Goal: Task Accomplishment & Management: Use online tool/utility

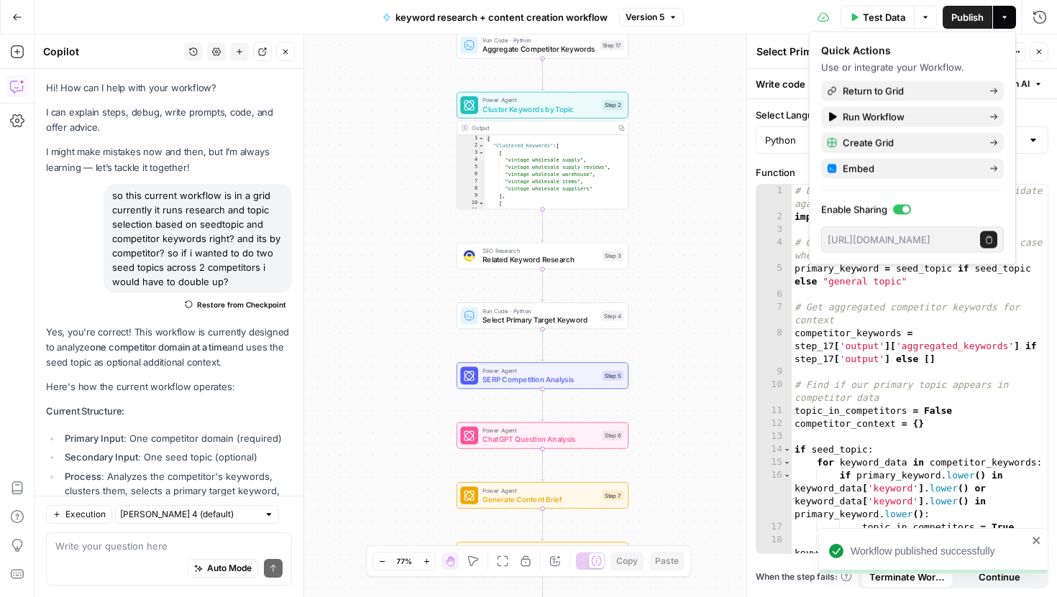
scroll to position [8928, 0]
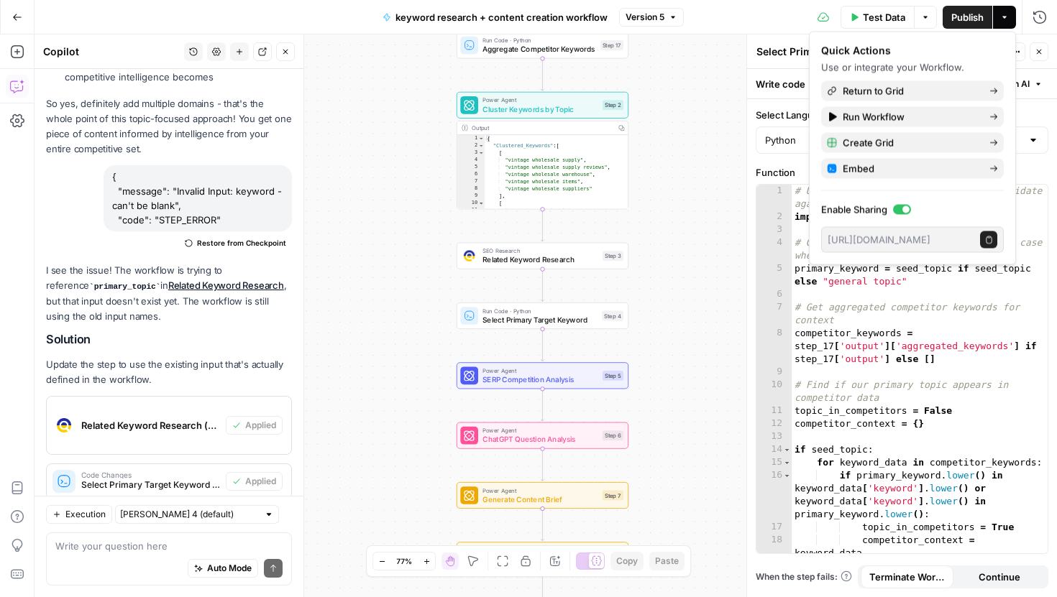
click at [16, 13] on icon "button" at bounding box center [17, 17] width 10 height 10
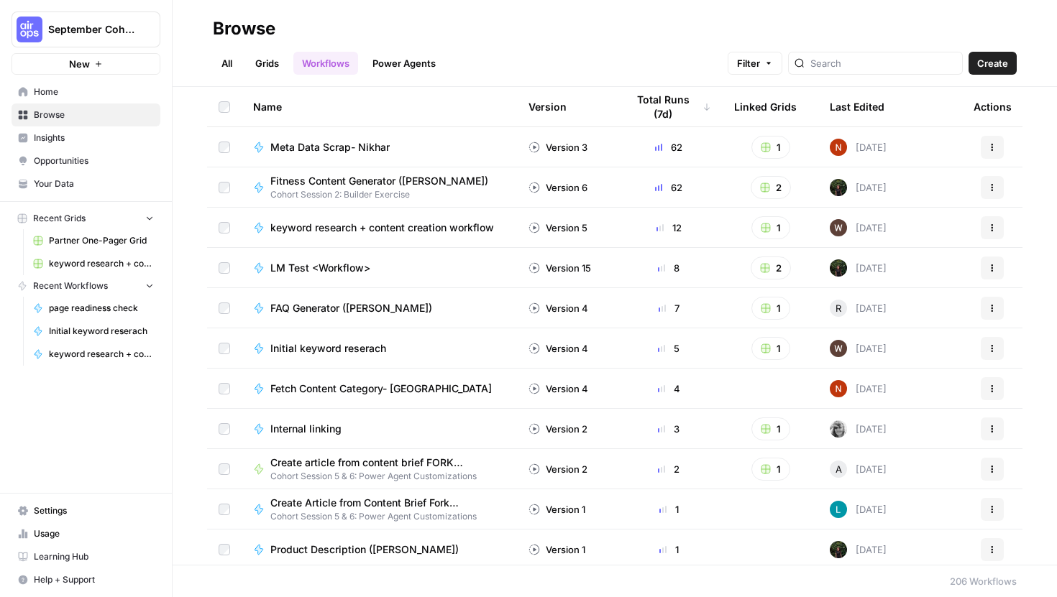
click at [102, 90] on span "Home" at bounding box center [94, 92] width 120 height 13
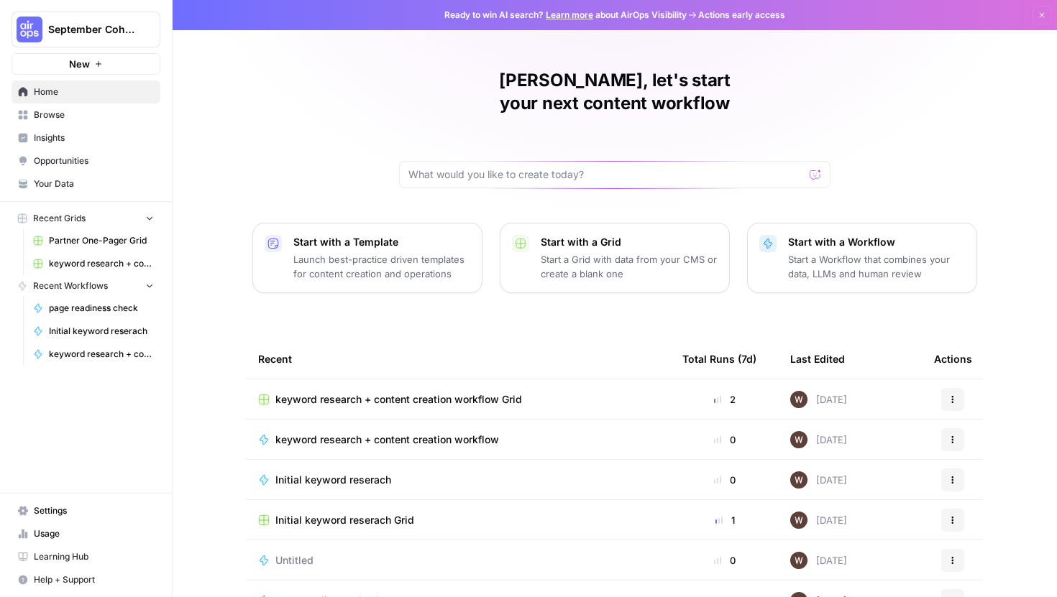
click at [91, 114] on span "Browse" at bounding box center [94, 115] width 120 height 13
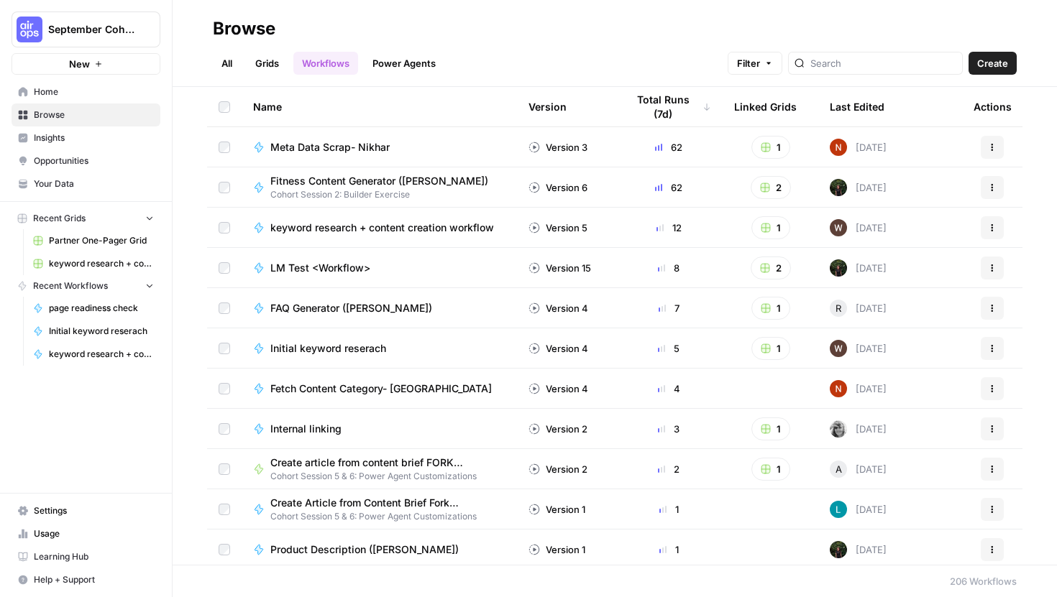
click at [986, 68] on span "Create" at bounding box center [992, 63] width 31 height 14
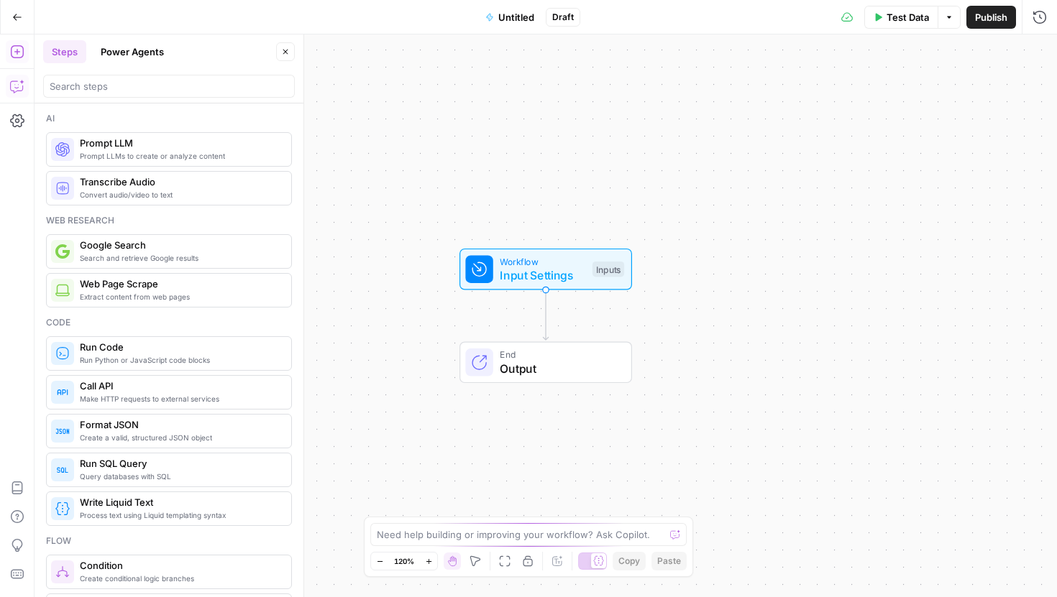
click at [16, 88] on icon "button" at bounding box center [16, 88] width 4 height 1
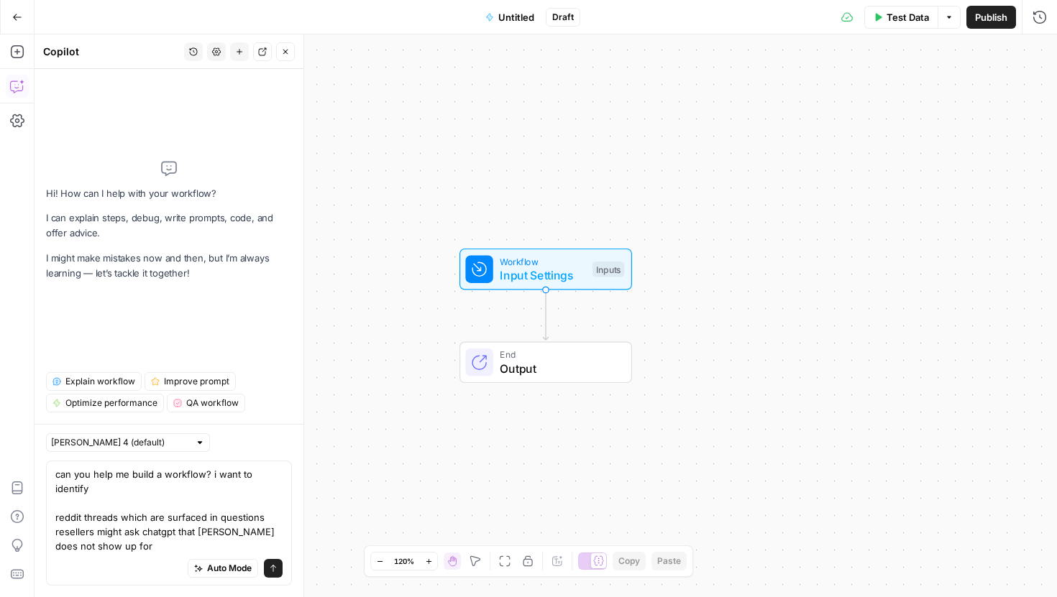
drag, startPoint x: 127, startPoint y: 518, endPoint x: 50, endPoint y: 490, distance: 82.1
click at [49, 489] on div "can you help me build a workflow? i want to identify reddit threads which are s…" at bounding box center [169, 523] width 246 height 125
click at [77, 573] on div "Auto Mode Send" at bounding box center [168, 570] width 227 height 32
click at [74, 550] on textarea "can you help me build a workflow? i want to identify reddit threads which are s…" at bounding box center [168, 510] width 227 height 86
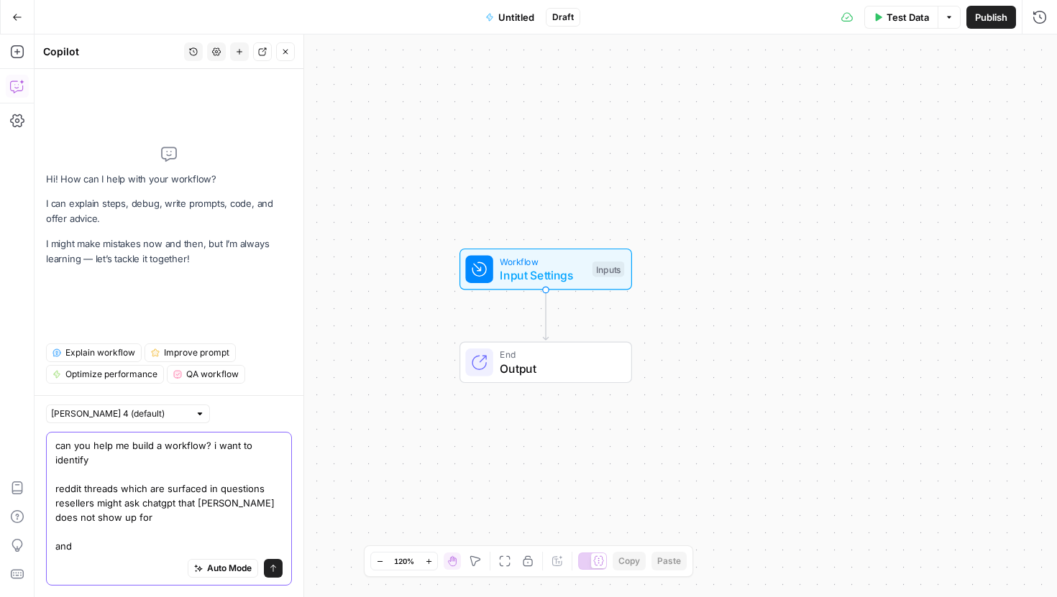
paste textarea "reddit threads which are surfaced in questions resellers might ask chatgpt that…"
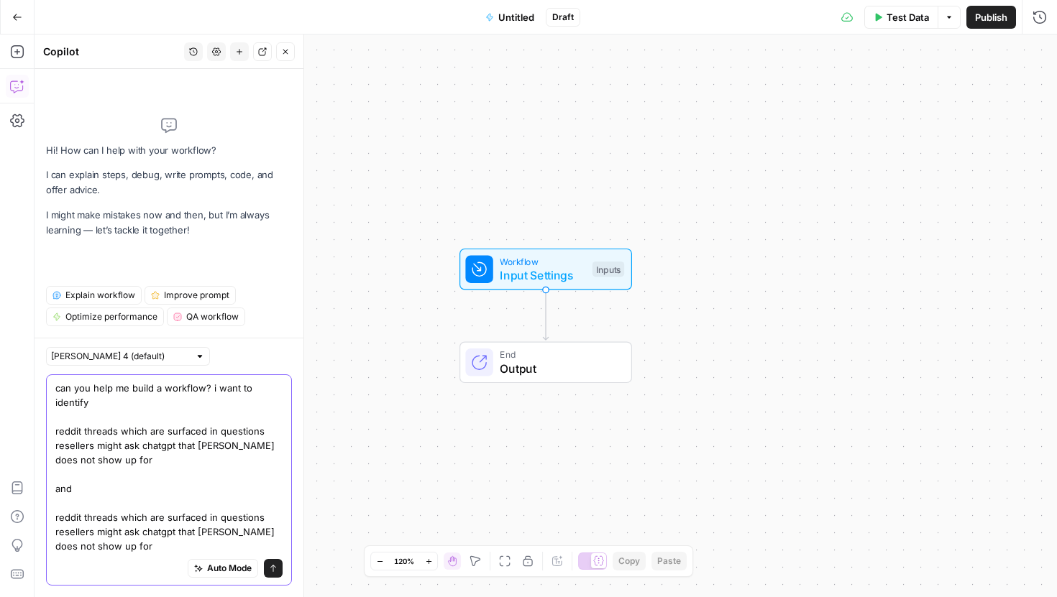
click at [257, 531] on textarea "can you help me build a workflow? i want to identify reddit threads which are s…" at bounding box center [168, 467] width 227 height 173
click at [134, 545] on textarea "can you help me build a workflow? i want to identify reddit threads which are s…" at bounding box center [168, 467] width 227 height 173
type textarea "can you help me build a workflow? i want to identify reddit threads which are s…"
click at [273, 570] on icon "submit" at bounding box center [273, 568] width 9 height 9
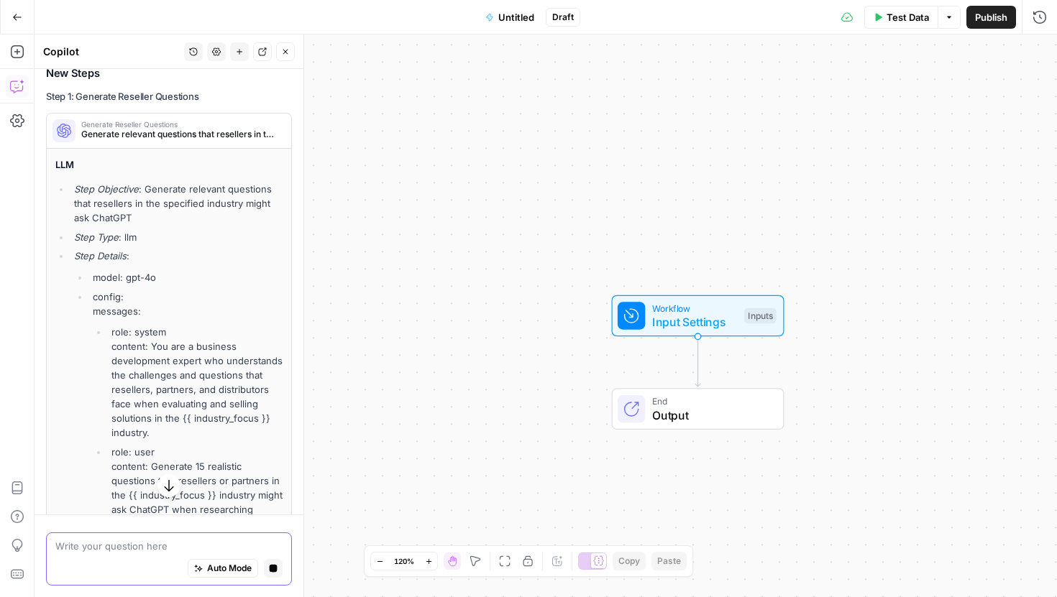
scroll to position [886, 0]
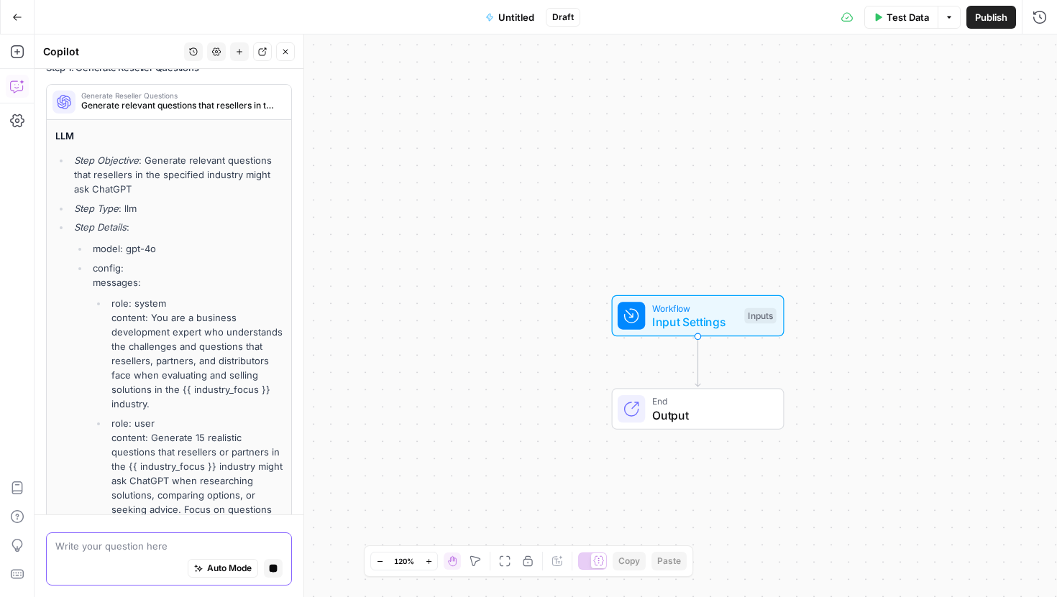
click at [110, 557] on div "Auto Mode Stop generating" at bounding box center [168, 570] width 227 height 32
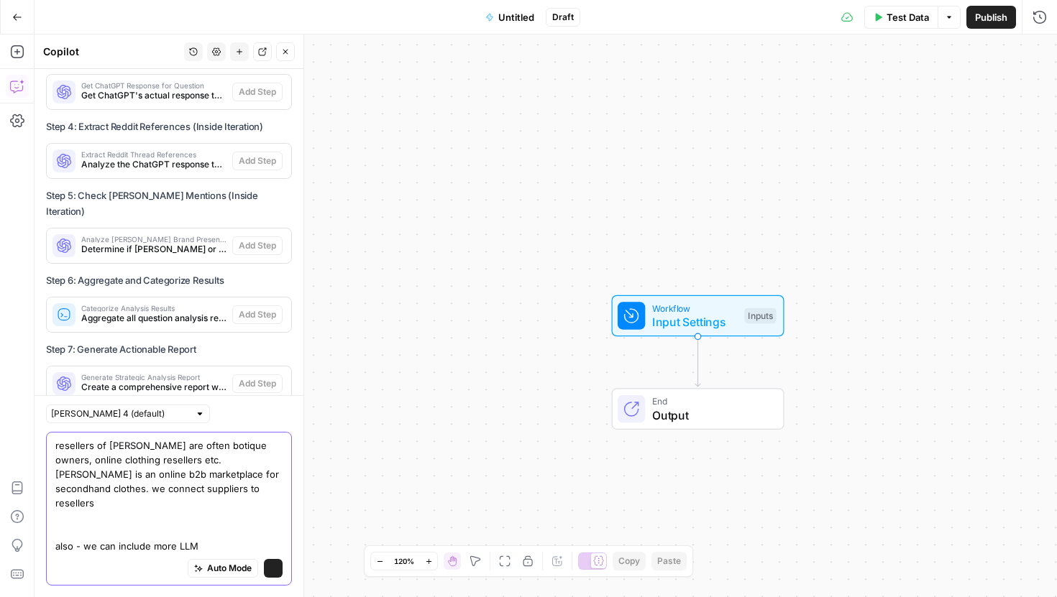
scroll to position [1097, 0]
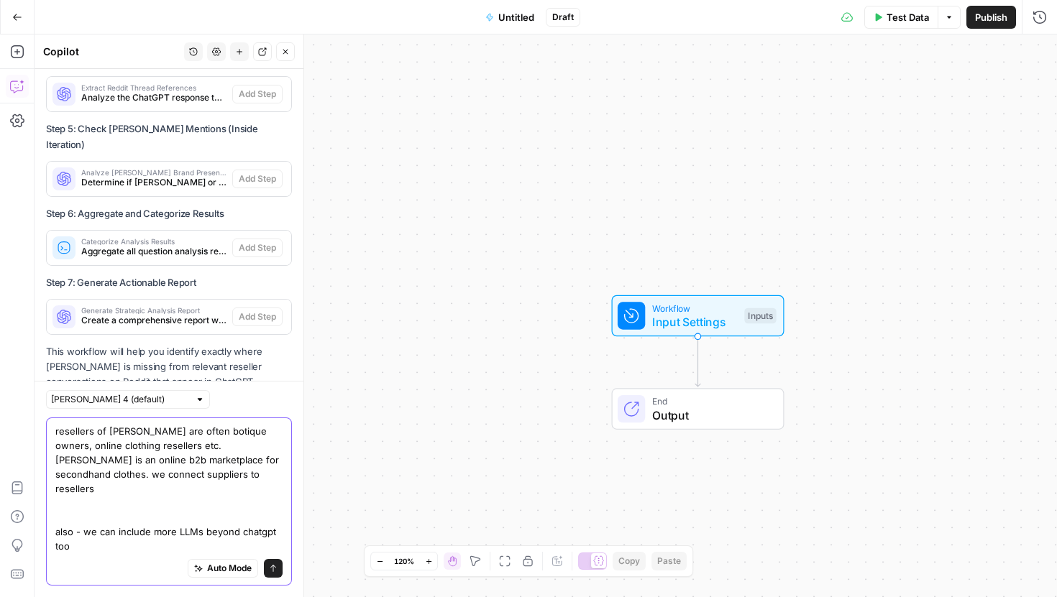
type textarea "resellers of [PERSON_NAME] are often botique owners, online clothing resellers …"
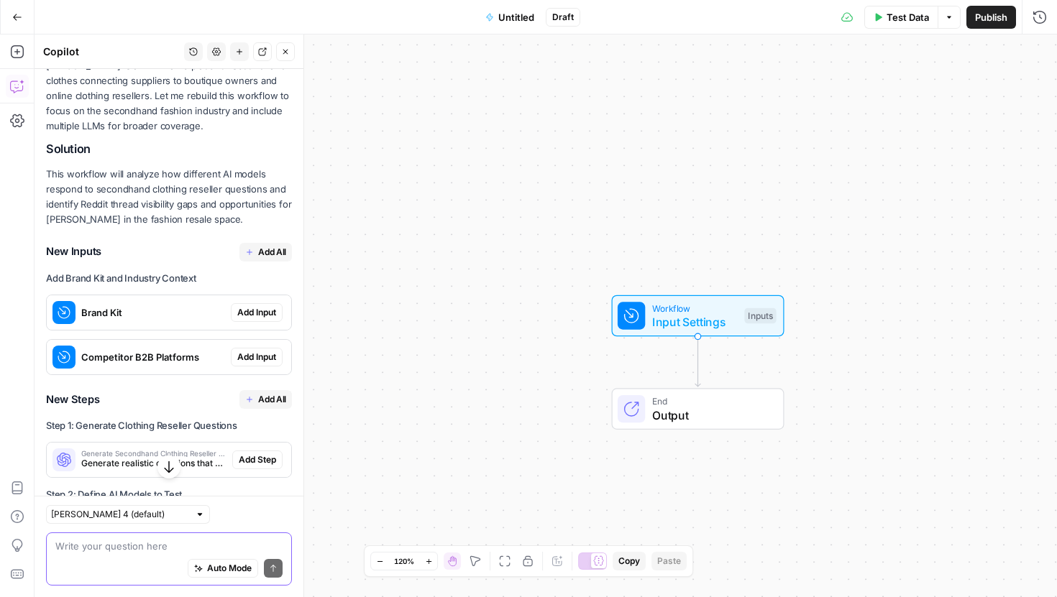
scroll to position [1661, 0]
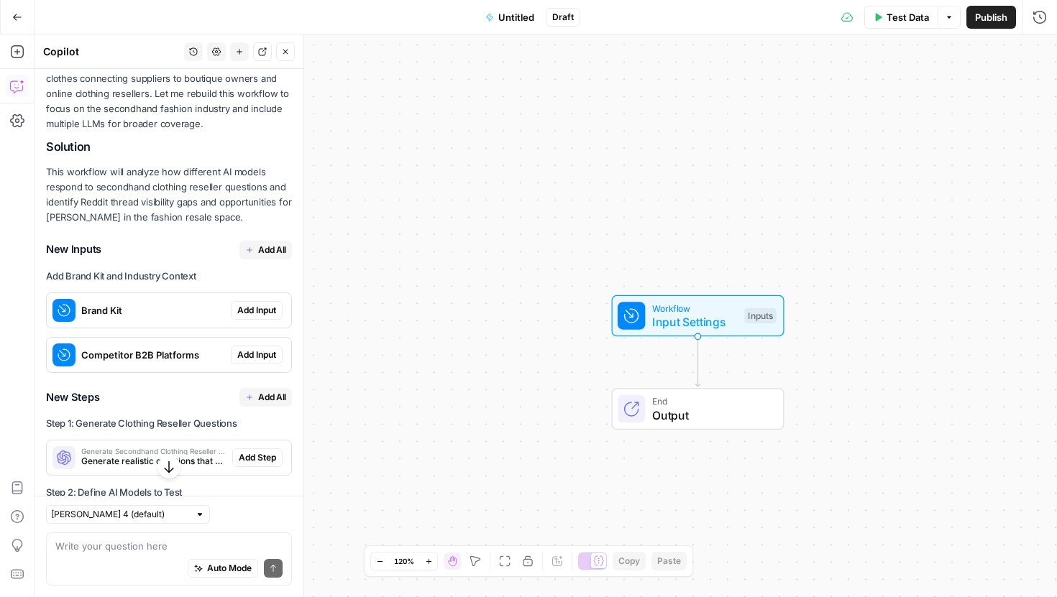
click at [268, 244] on span "Add All" at bounding box center [272, 250] width 28 height 13
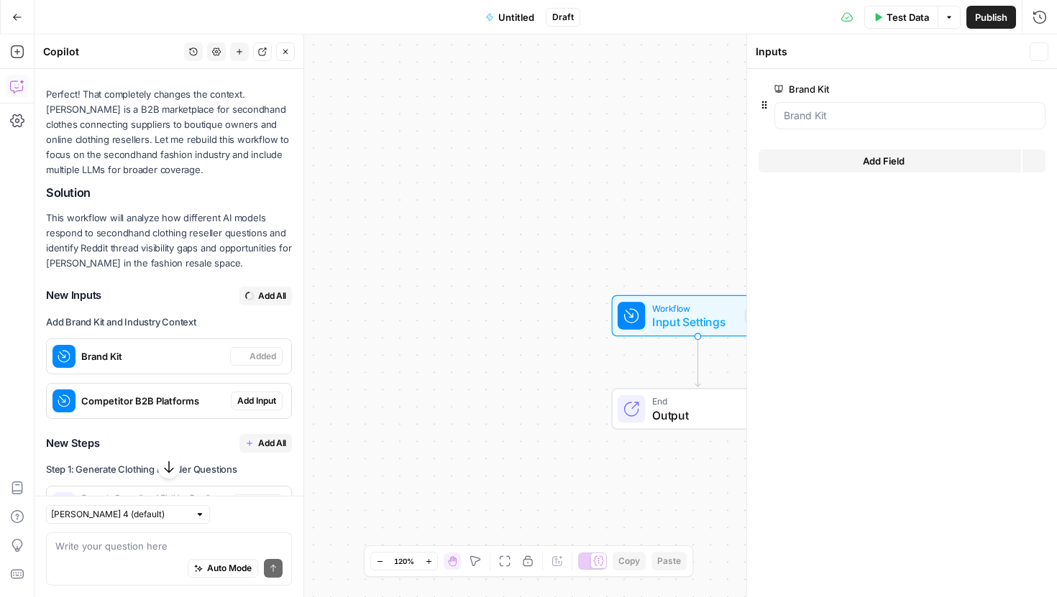
scroll to position [1707, 0]
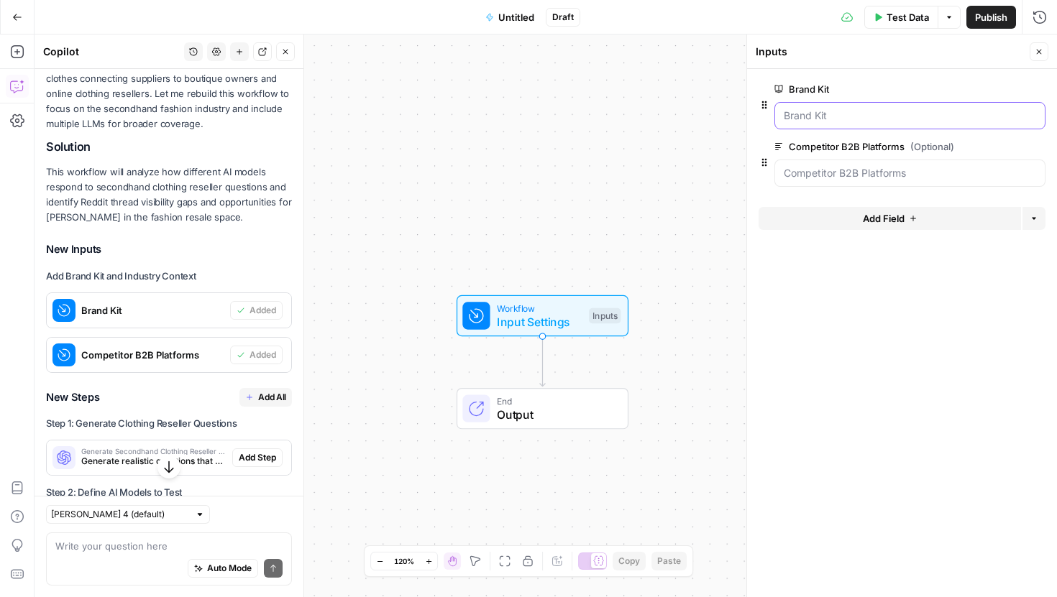
click at [813, 114] on Kit "Brand Kit" at bounding box center [910, 116] width 252 height 14
click at [814, 120] on Kit "Brand Kit" at bounding box center [910, 116] width 252 height 14
click at [856, 116] on Kit "Brand Kit" at bounding box center [910, 116] width 252 height 14
click at [852, 174] on Platforms "Competitor B2B Platforms (Optional)" at bounding box center [910, 173] width 252 height 14
click at [843, 114] on Kit "Brand Kit" at bounding box center [910, 116] width 252 height 14
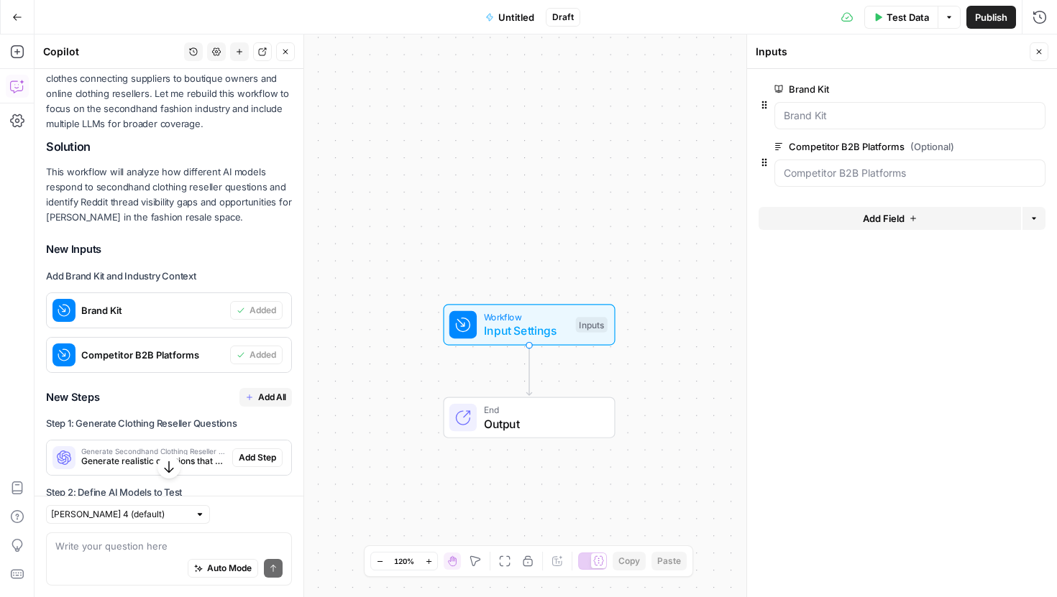
click at [522, 338] on span "Input Settings" at bounding box center [526, 330] width 85 height 17
click at [259, 391] on span "Add All" at bounding box center [272, 397] width 28 height 13
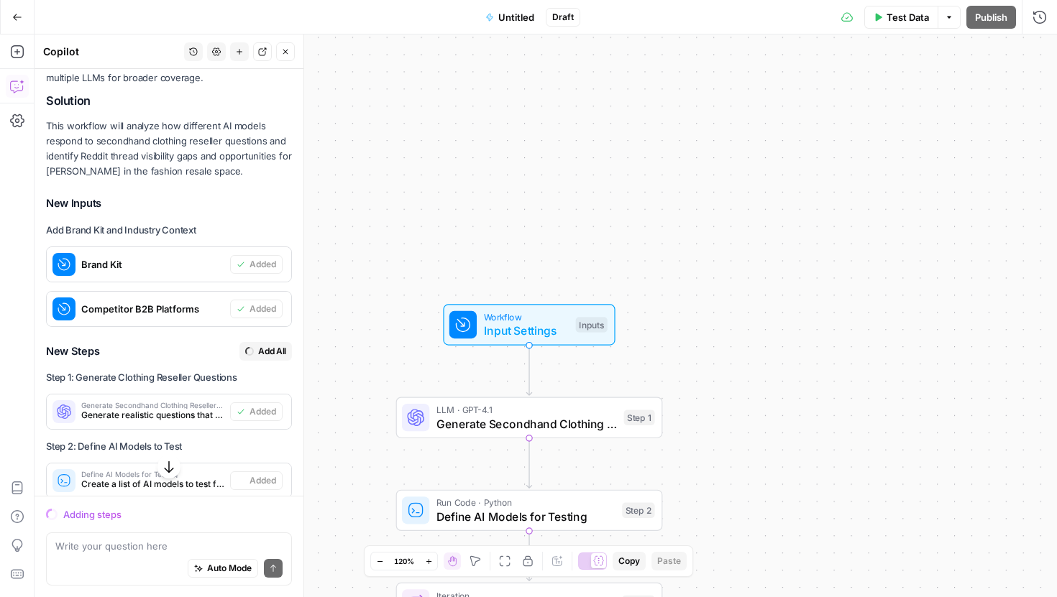
scroll to position [1661, 0]
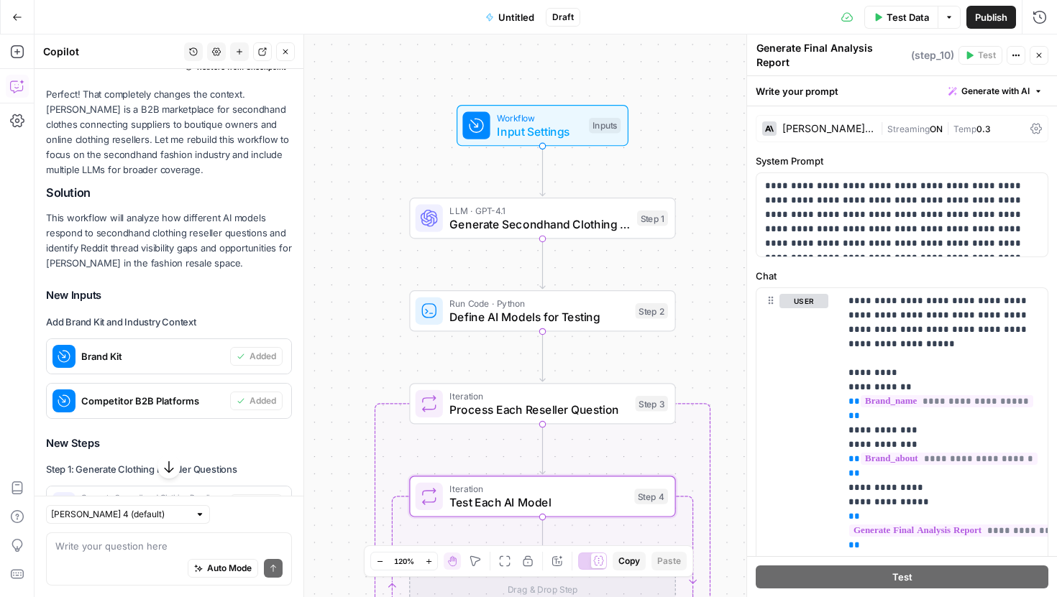
type textarea "Generate Strategic Visibility Report"
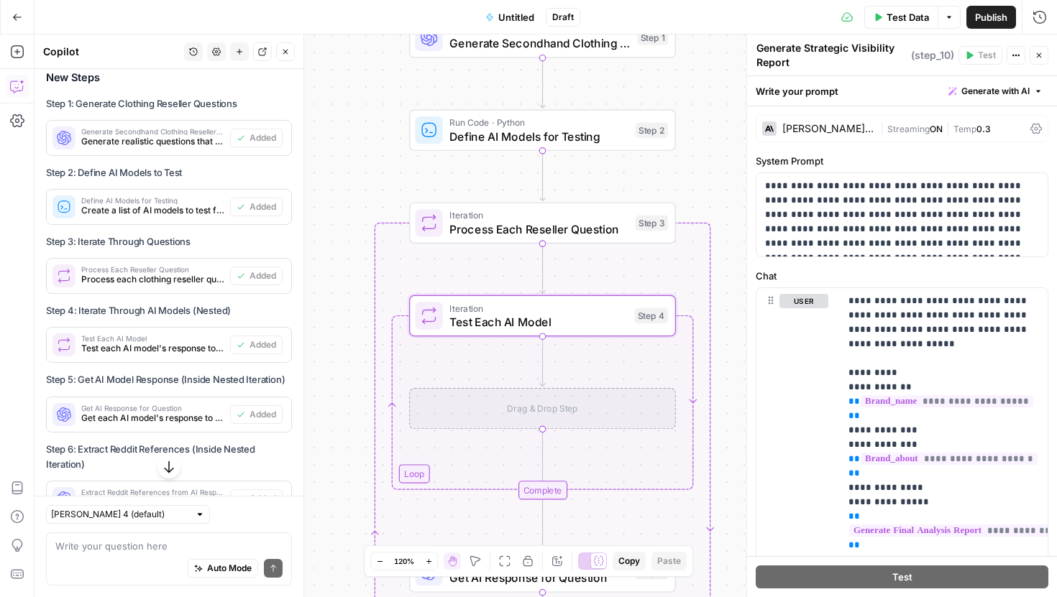
scroll to position [2034, 0]
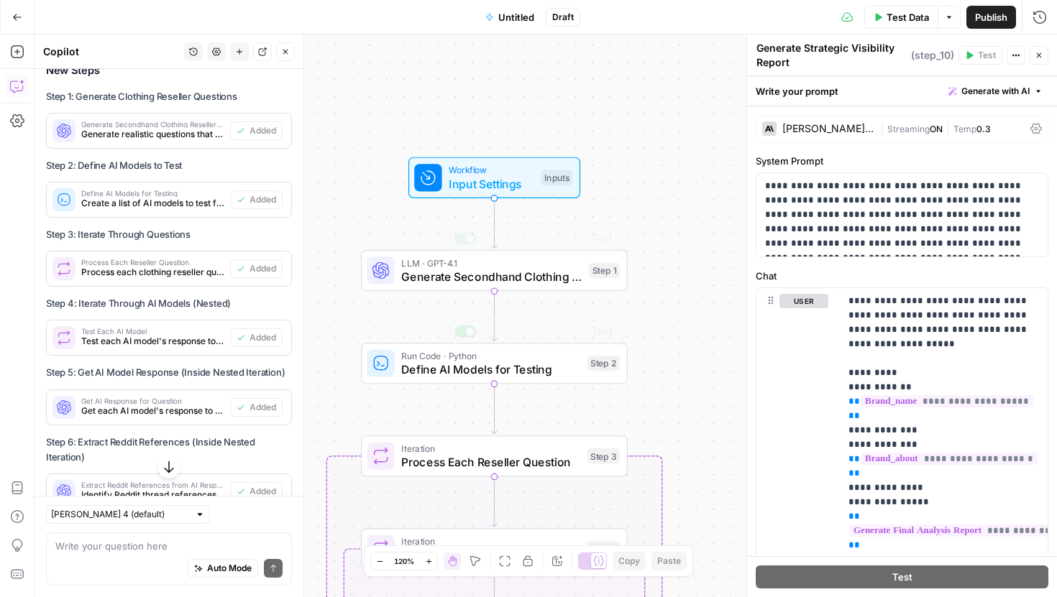
click at [459, 196] on div "Workflow Input Settings Inputs Test Step" at bounding box center [494, 177] width 172 height 41
click at [468, 185] on span "Input Settings" at bounding box center [491, 184] width 85 height 17
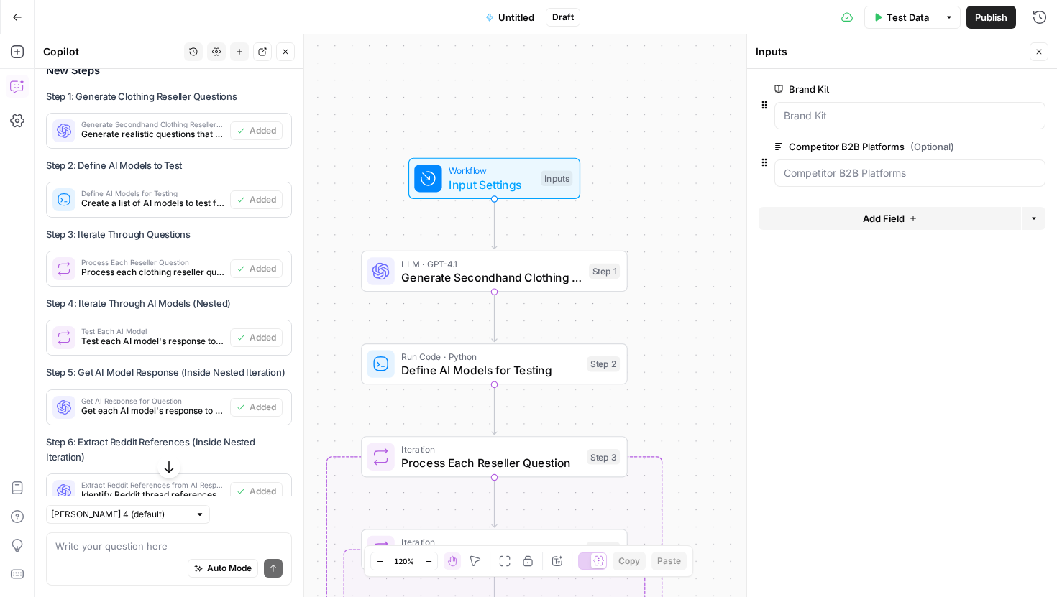
click at [840, 123] on div at bounding box center [909, 115] width 271 height 27
click at [850, 117] on Kit "Brand Kit" at bounding box center [910, 116] width 252 height 14
click at [1013, 116] on Kit "Brand Kit" at bounding box center [910, 116] width 252 height 14
click at [988, 169] on Platforms "Competitor B2B Platforms (Optional)" at bounding box center [910, 173] width 252 height 14
click at [1006, 149] on span "edit field" at bounding box center [992, 147] width 32 height 12
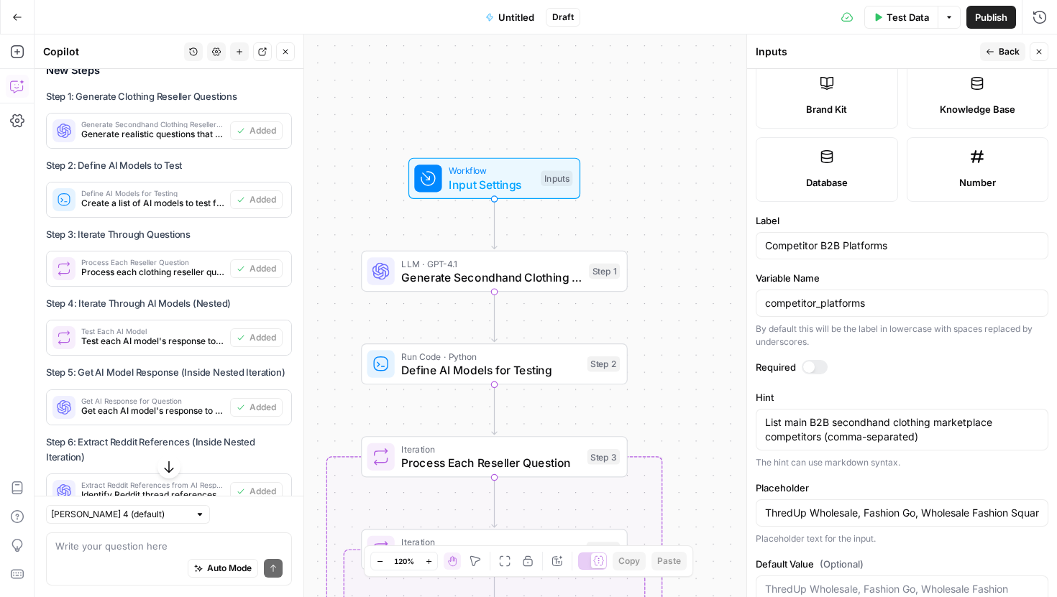
scroll to position [388, 0]
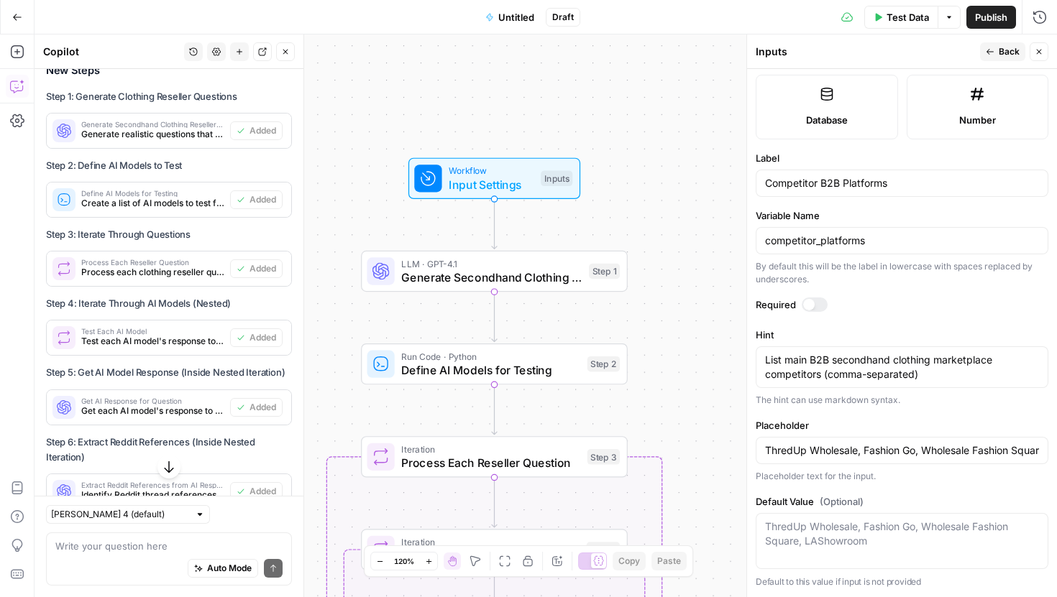
click at [994, 56] on button "Back" at bounding box center [1002, 51] width 45 height 19
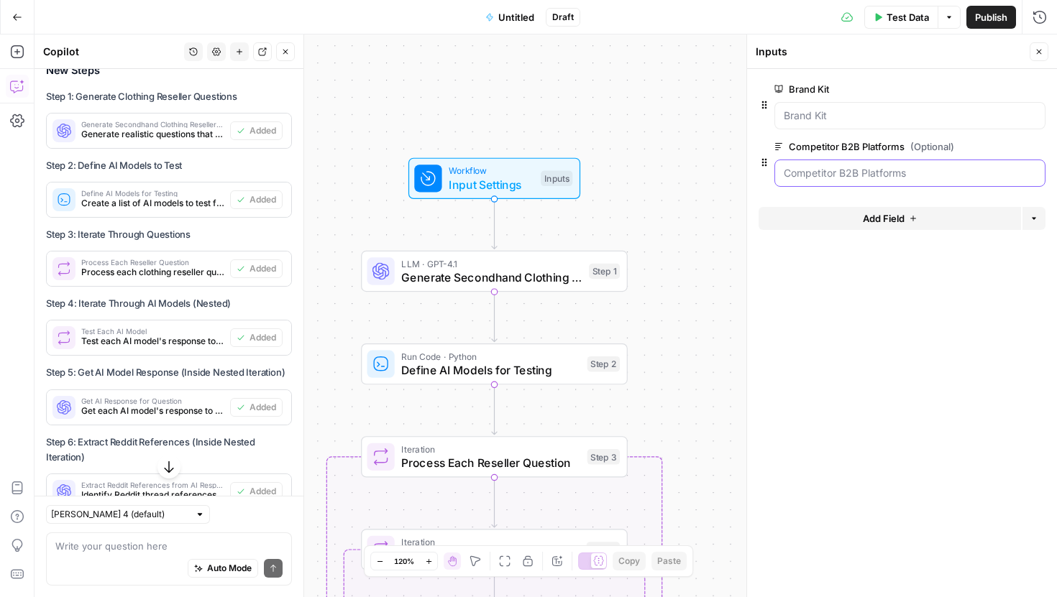
click at [893, 174] on Platforms "Competitor B2B Platforms (Optional)" at bounding box center [910, 173] width 252 height 14
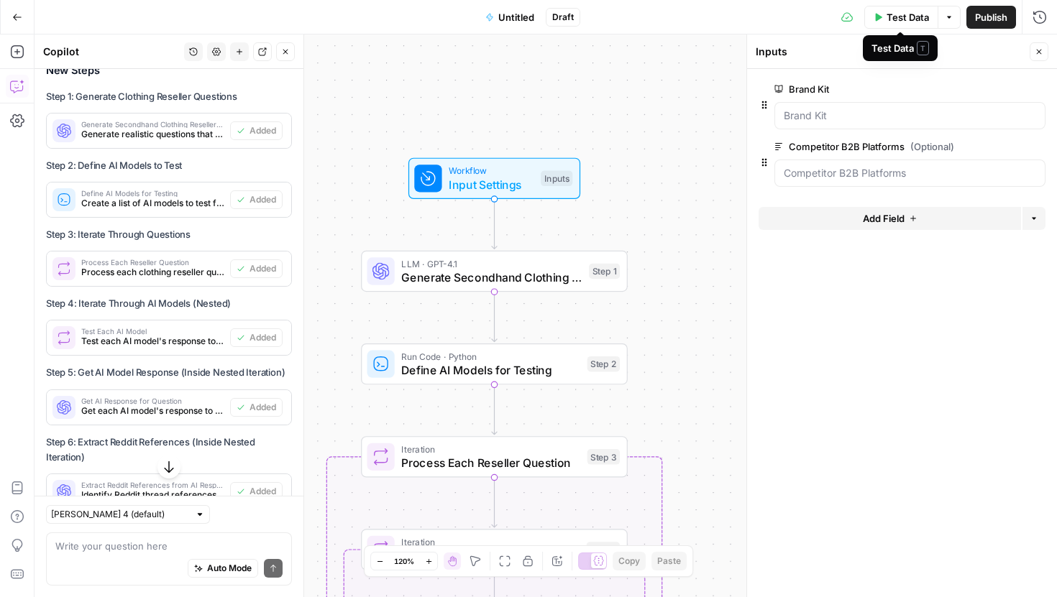
click at [911, 15] on span "Test Data" at bounding box center [907, 17] width 42 height 14
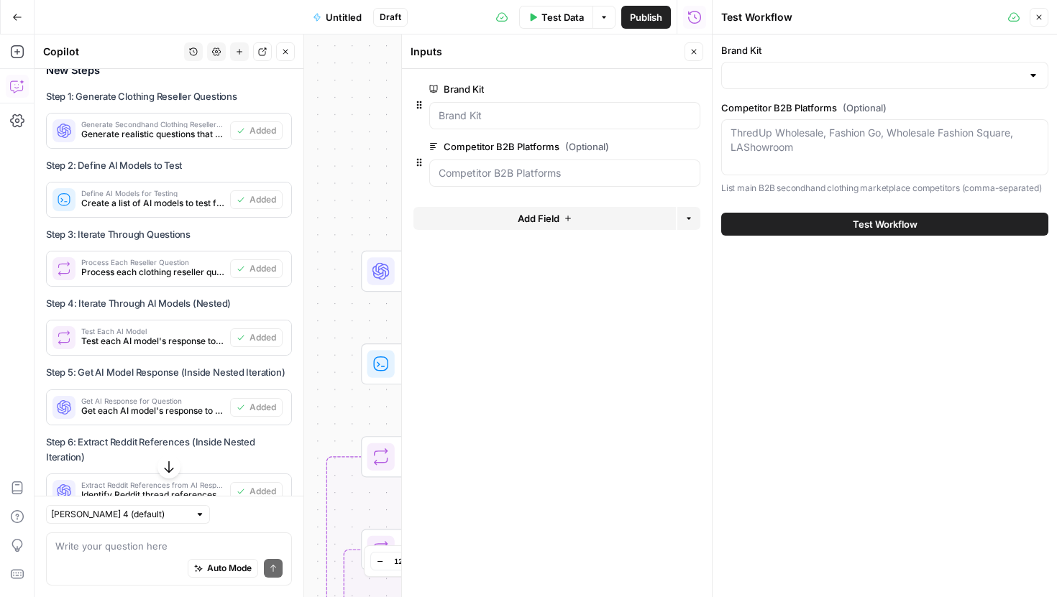
click at [817, 86] on div at bounding box center [884, 75] width 327 height 27
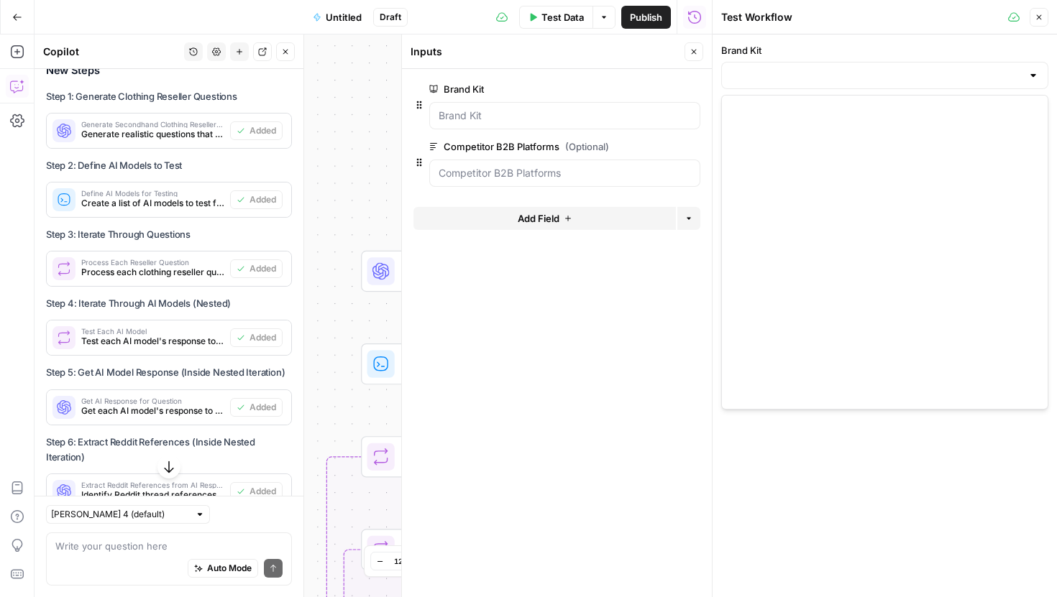
scroll to position [822, 0]
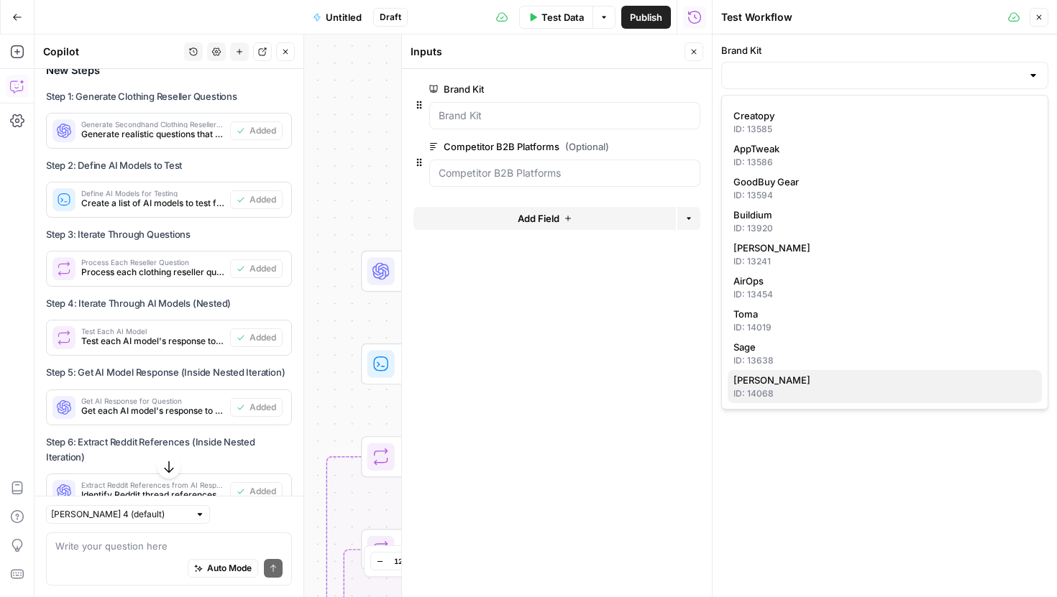
click at [793, 396] on div "ID: 14068" at bounding box center [884, 394] width 303 height 13
type input "[PERSON_NAME]"
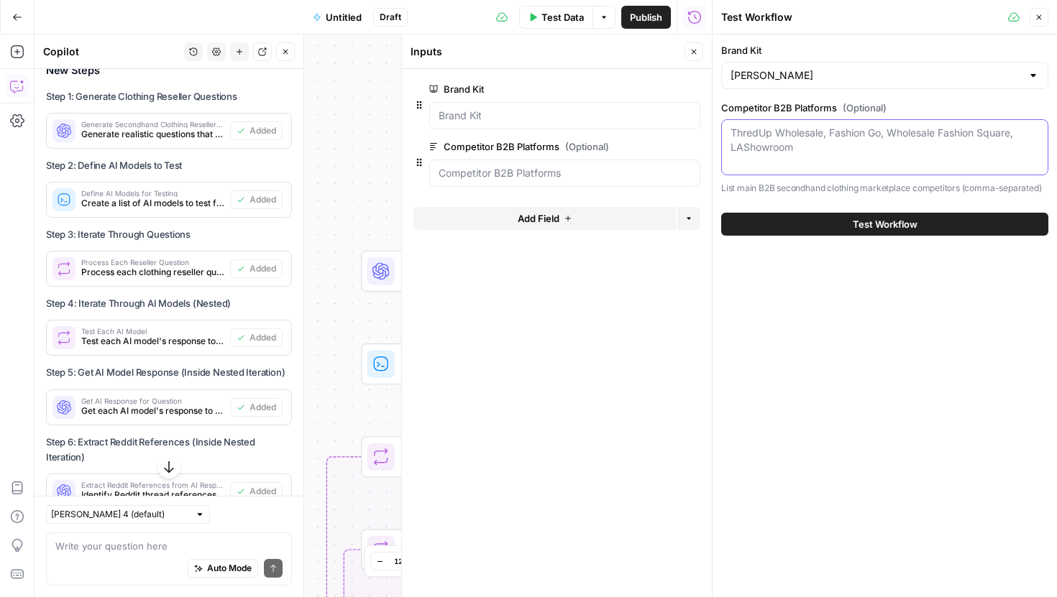
click at [759, 151] on textarea "Competitor B2B Platforms (Optional)" at bounding box center [884, 140] width 308 height 29
paste textarea "[DOMAIN_NAME], [DOMAIN_NAME], [DOMAIN_NAME], [DOMAIN_NAME], [DOMAIN_NAME], [DOM…"
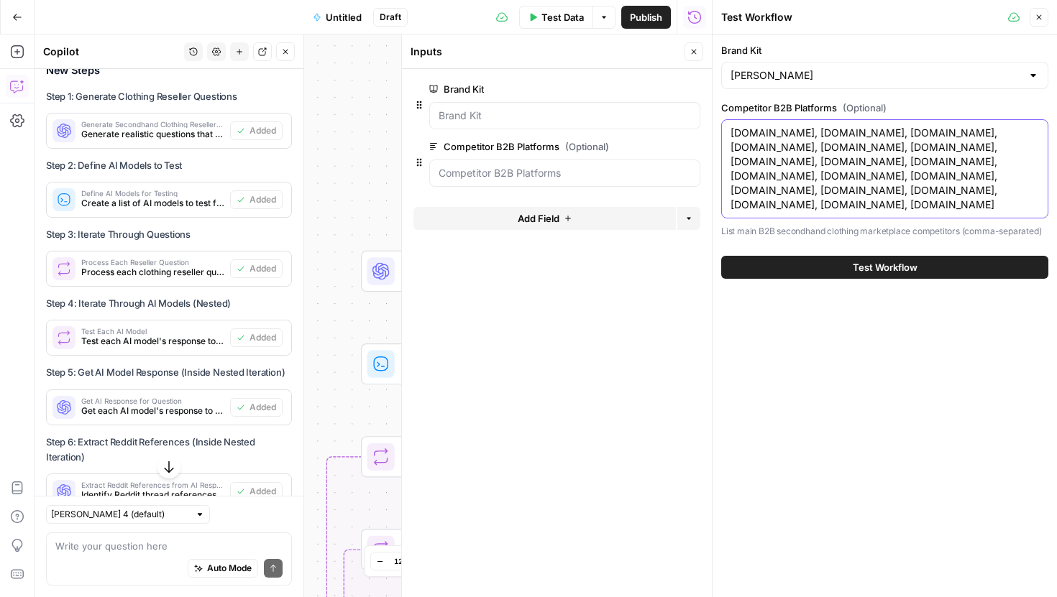
type textarea "[DOMAIN_NAME], [DOMAIN_NAME], [DOMAIN_NAME], [DOMAIN_NAME], [DOMAIN_NAME], [DOM…"
click at [779, 279] on button "Test Workflow" at bounding box center [884, 267] width 327 height 23
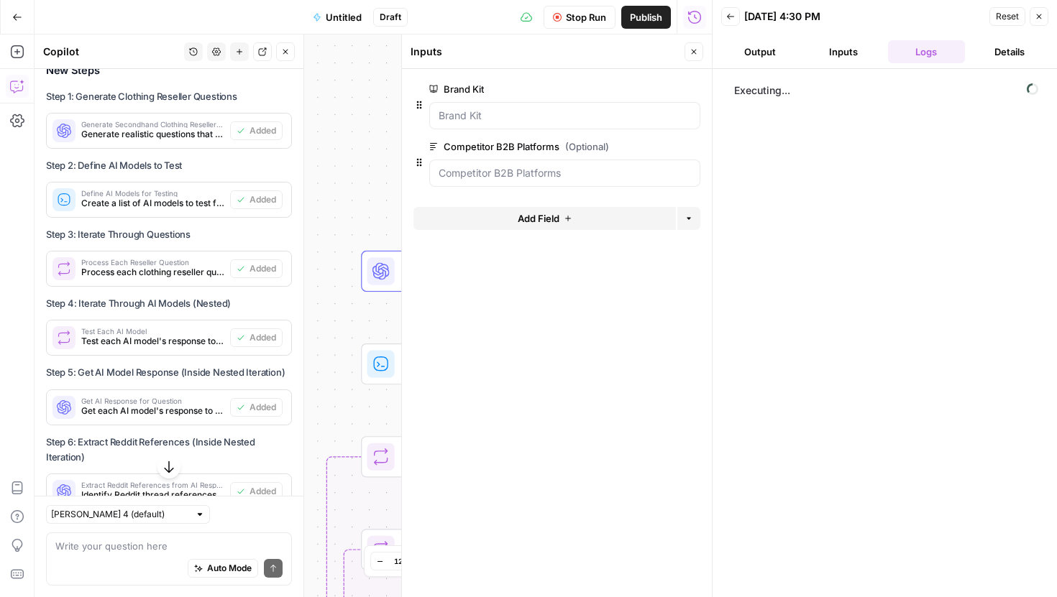
click at [694, 52] on icon "button" at bounding box center [693, 51] width 9 height 9
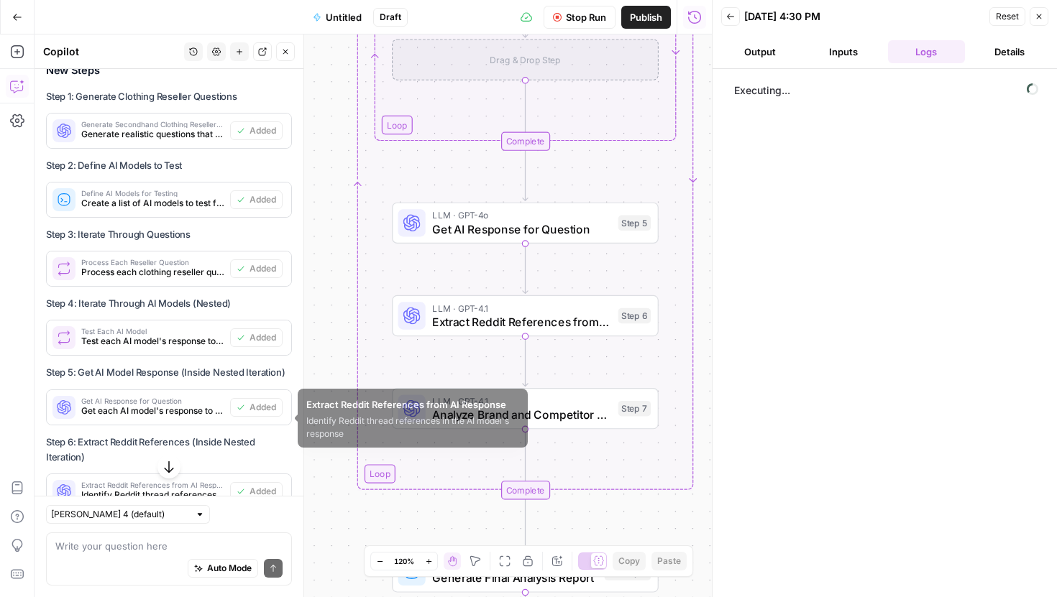
click at [167, 471] on icon "button" at bounding box center [168, 468] width 9 height 12
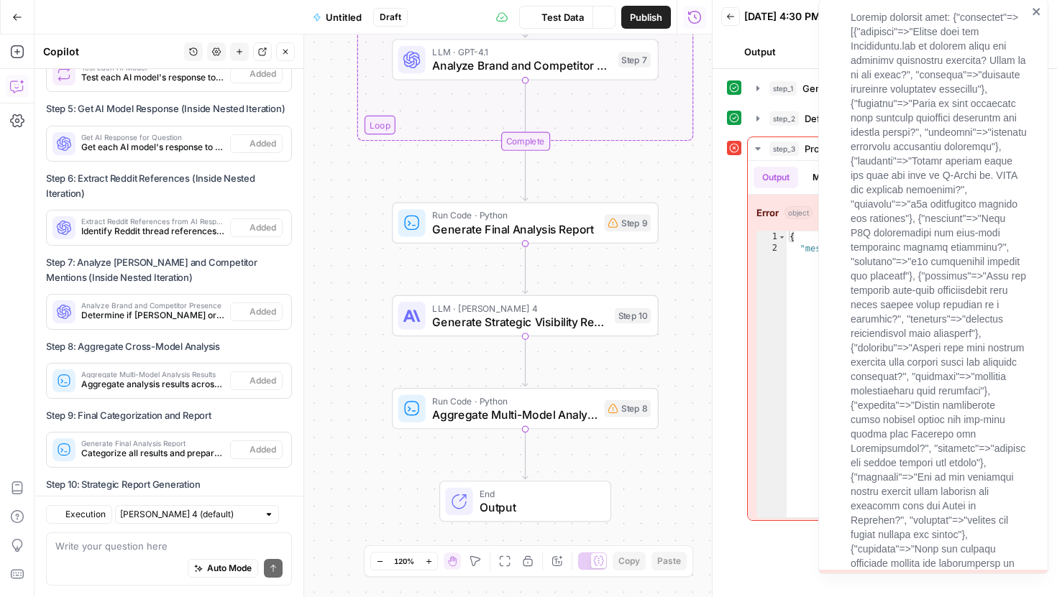
scroll to position [2385, 0]
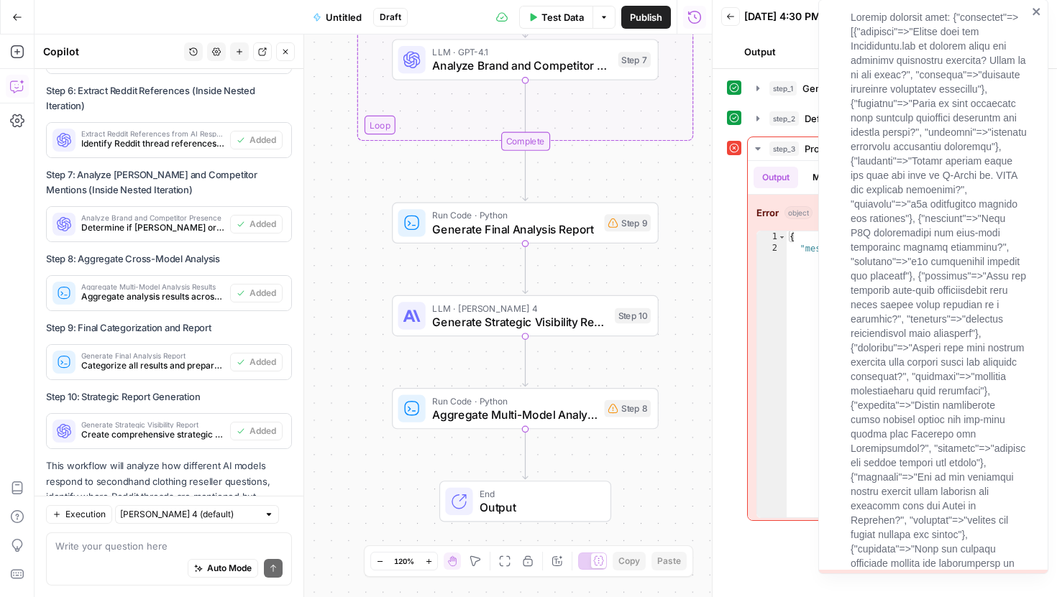
drag, startPoint x: 853, startPoint y: 17, endPoint x: 934, endPoint y: 346, distance: 338.3
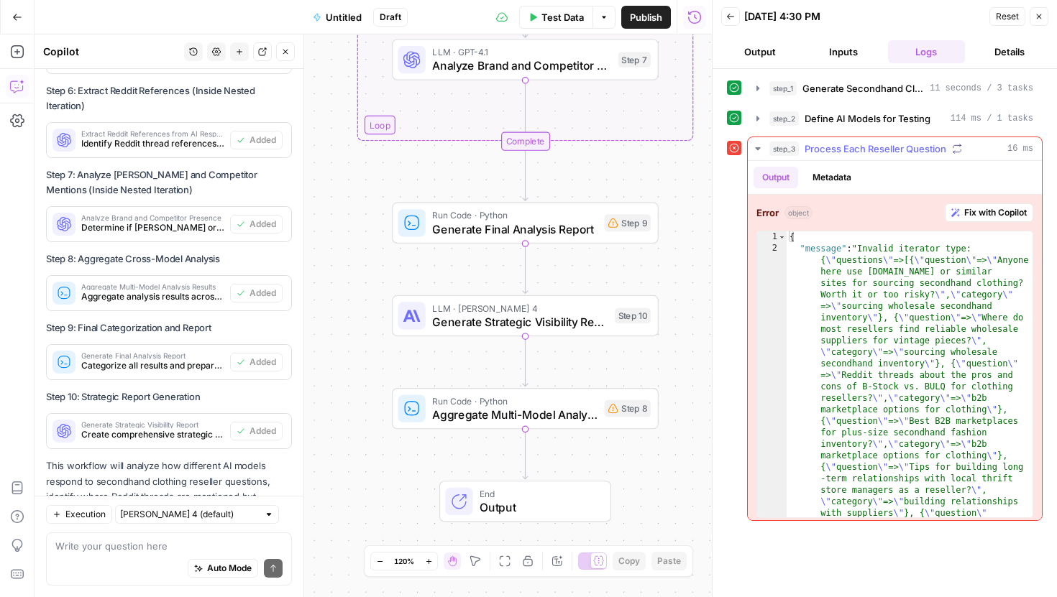
type textarea "*"
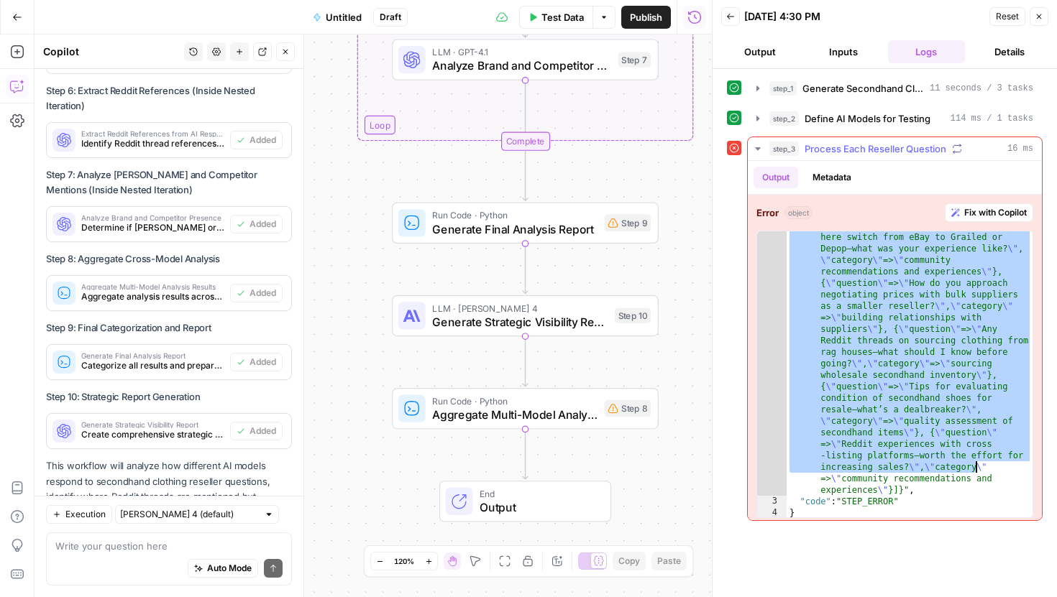
scroll to position [6, 0]
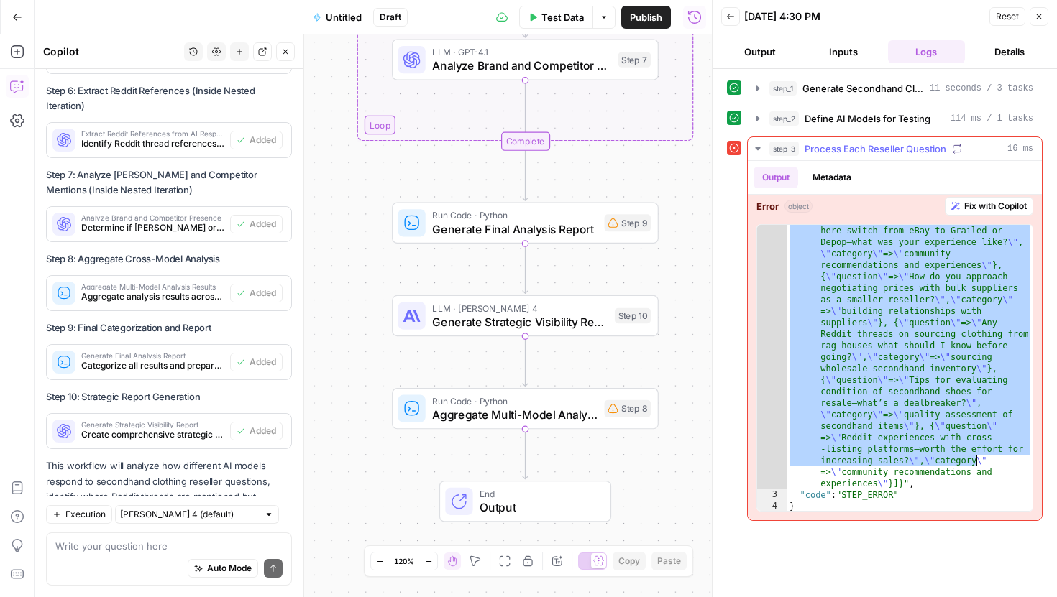
drag, startPoint x: 788, startPoint y: 237, endPoint x: 973, endPoint y: 462, distance: 291.6
click at [973, 462] on div ""message" : "Invalid iterator type: { \" questions \" =>[{ \" question \" => \"…" at bounding box center [910, 109] width 246 height 1357
click at [992, 207] on span "Fix with Copilot" at bounding box center [995, 206] width 63 height 13
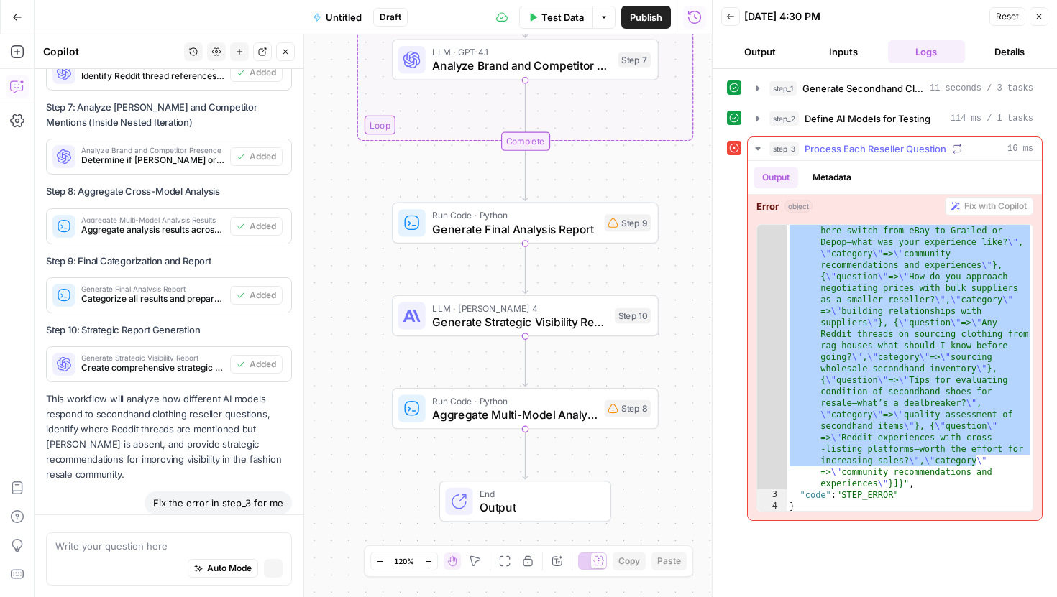
scroll to position [2331, 0]
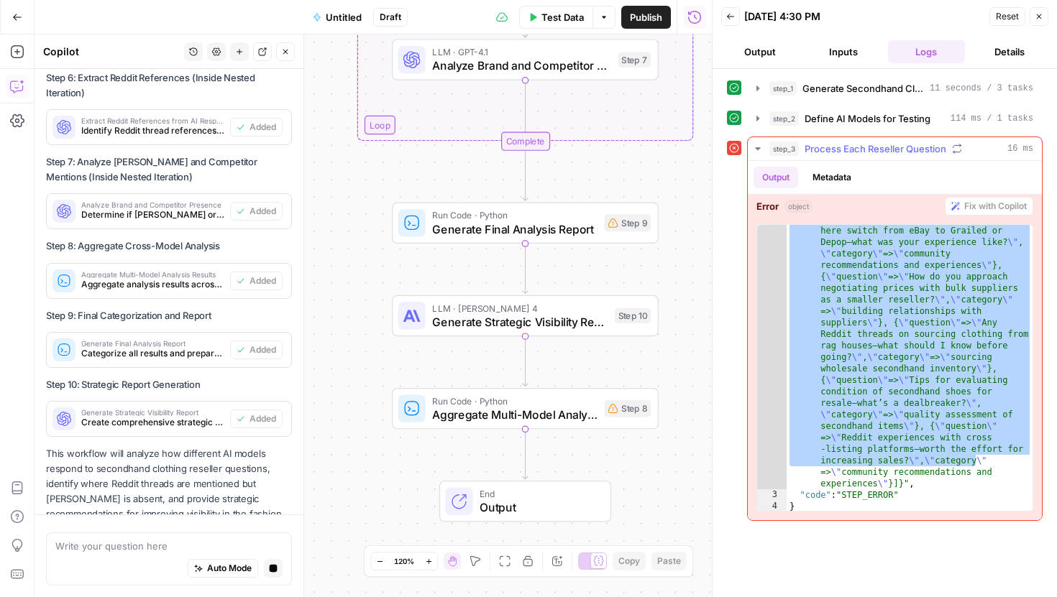
type textarea "*"
click at [906, 503] on div ""message" : "Invalid iterator type: { \" questions \" =>[{ \" question \" => \"…" at bounding box center [910, 109] width 246 height 1357
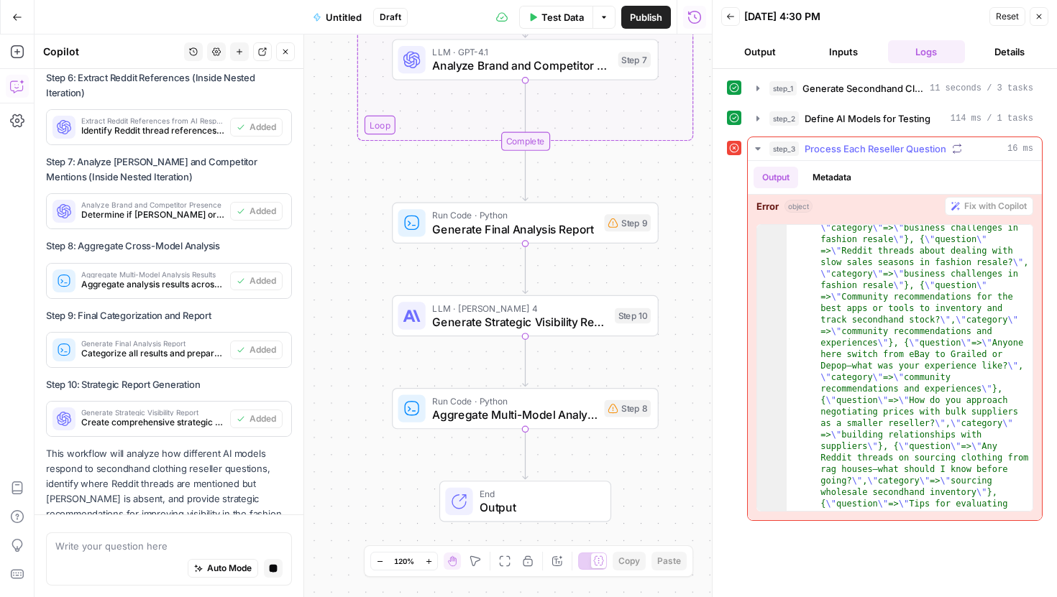
scroll to position [600, 0]
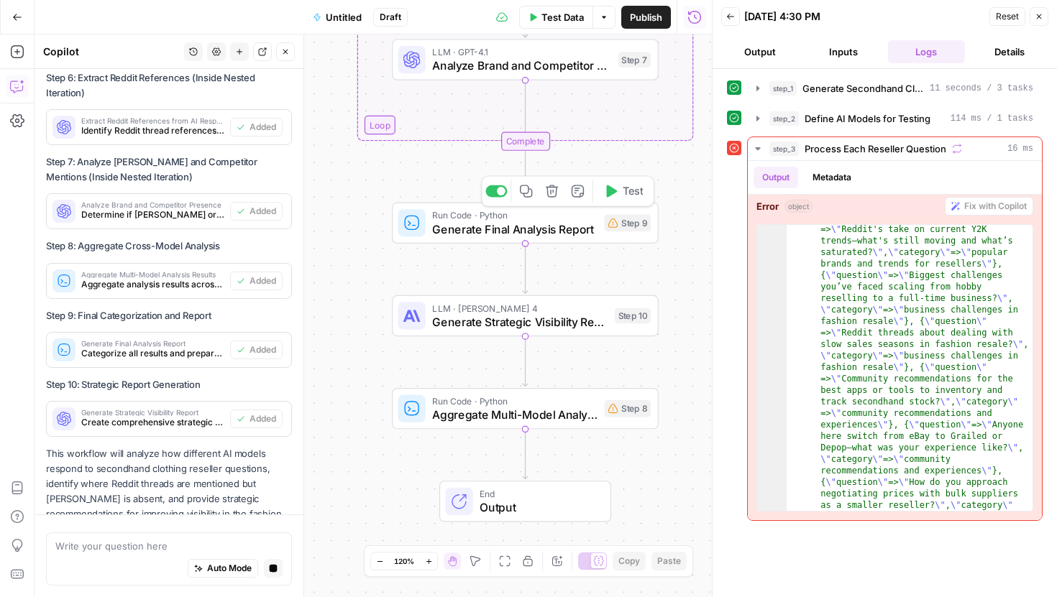
click at [554, 237] on span "Generate Final Analysis Report" at bounding box center [514, 229] width 165 height 17
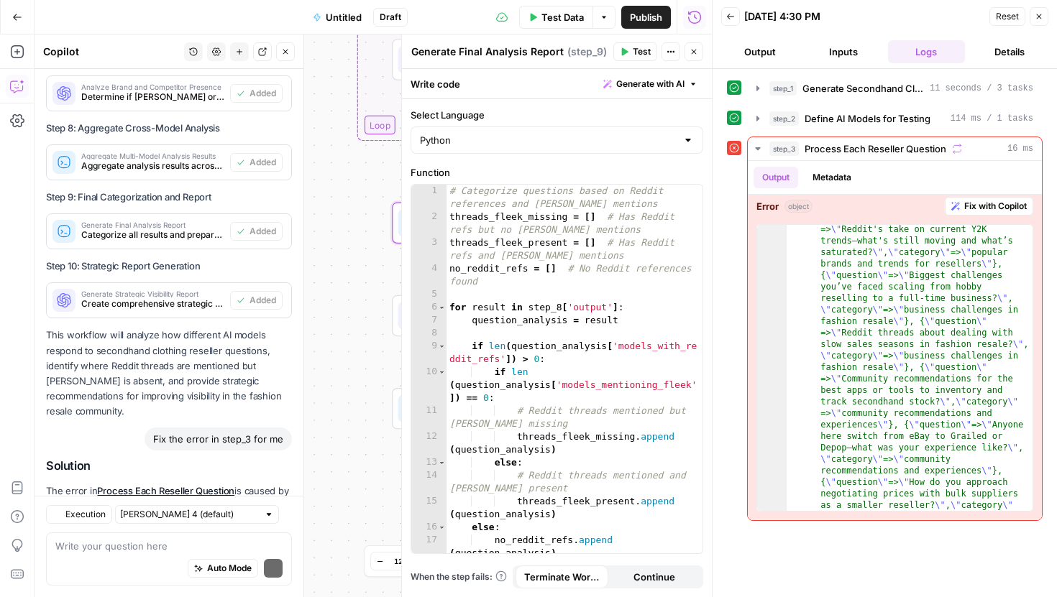
scroll to position [2625, 0]
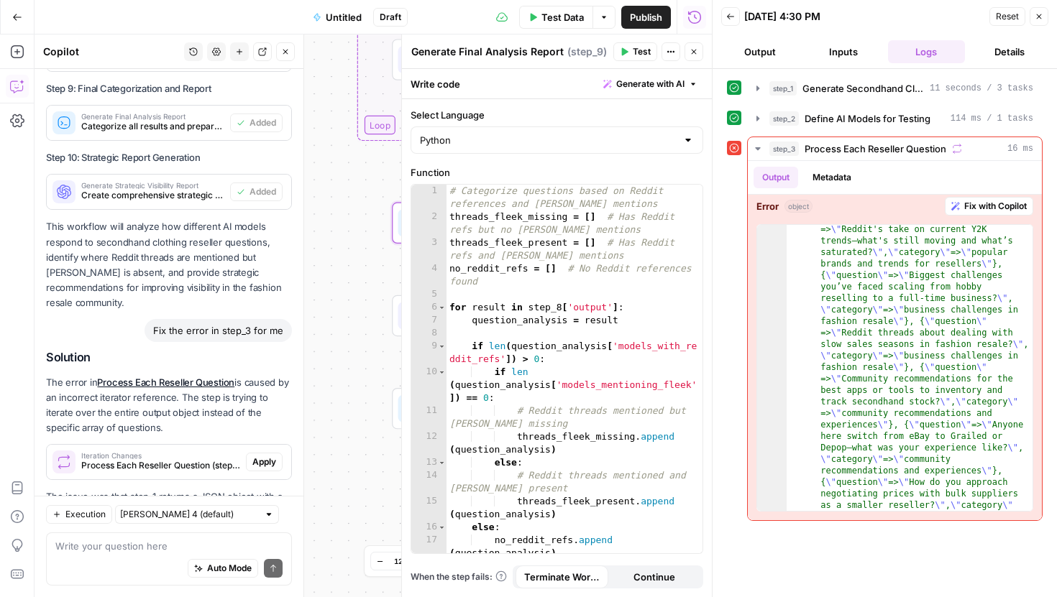
click at [694, 58] on button "Close" at bounding box center [693, 51] width 19 height 19
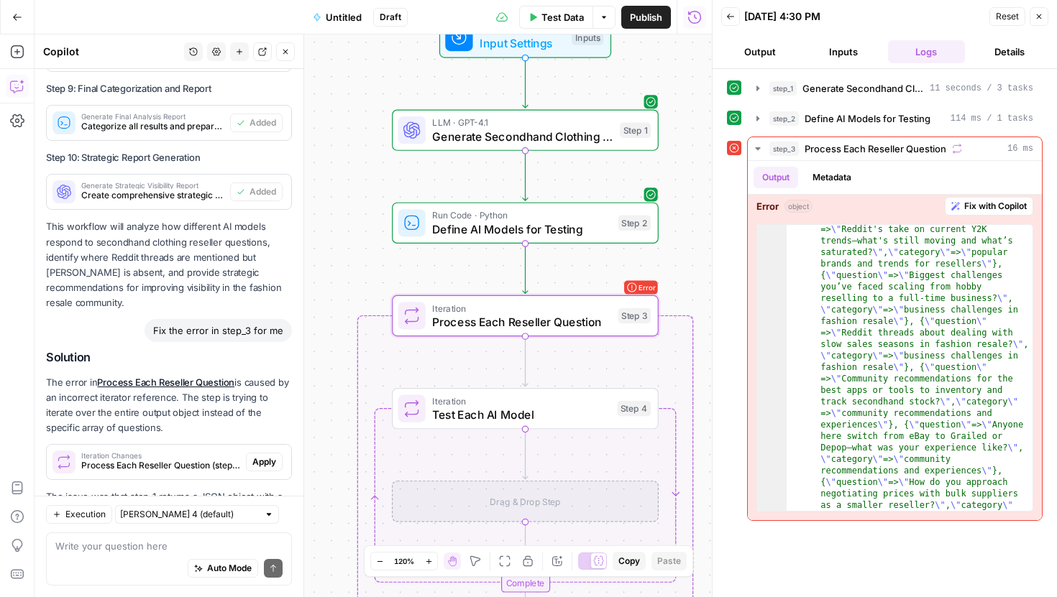
click at [252, 456] on span "Apply" at bounding box center [264, 462] width 24 height 13
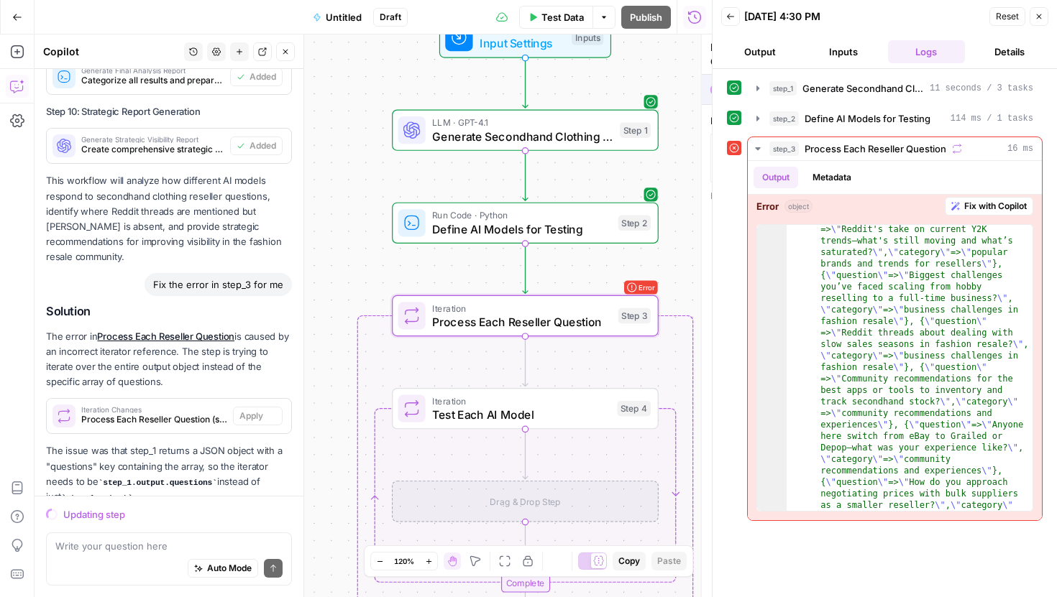
scroll to position [2579, 0]
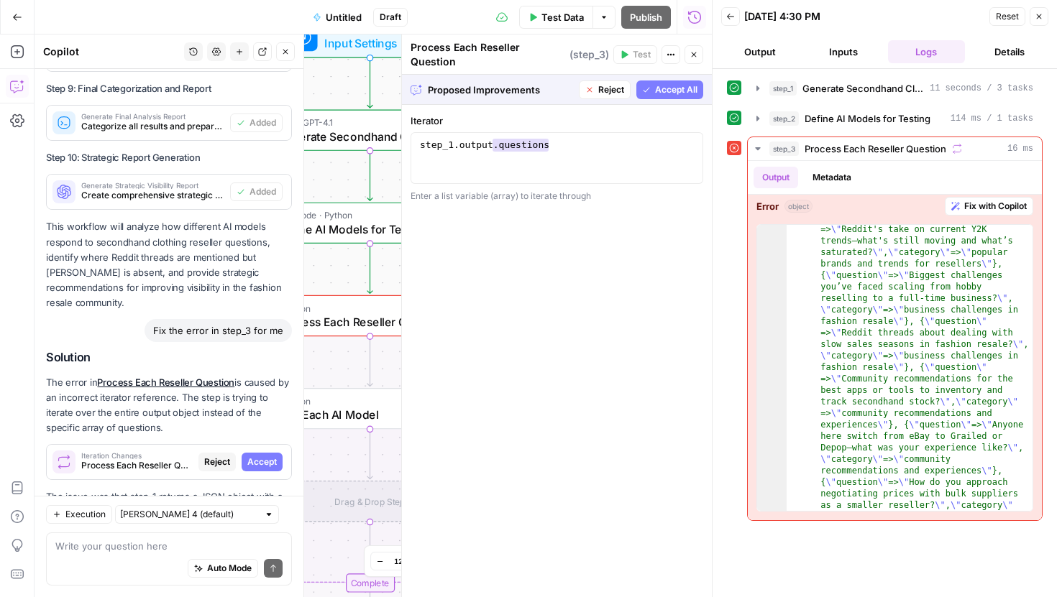
click at [671, 83] on span "Accept All" at bounding box center [676, 89] width 42 height 13
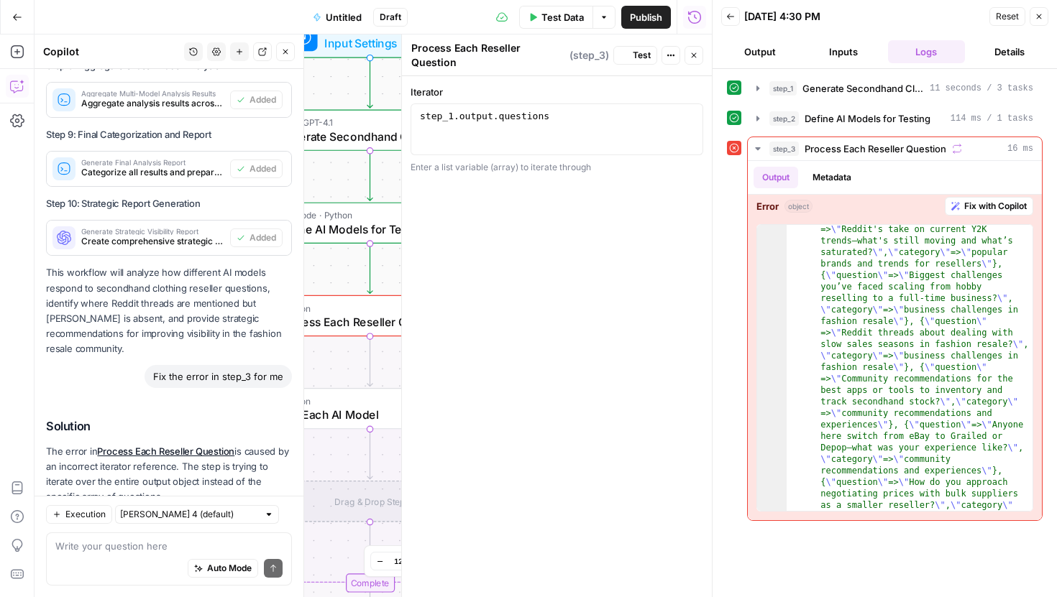
scroll to position [2648, 0]
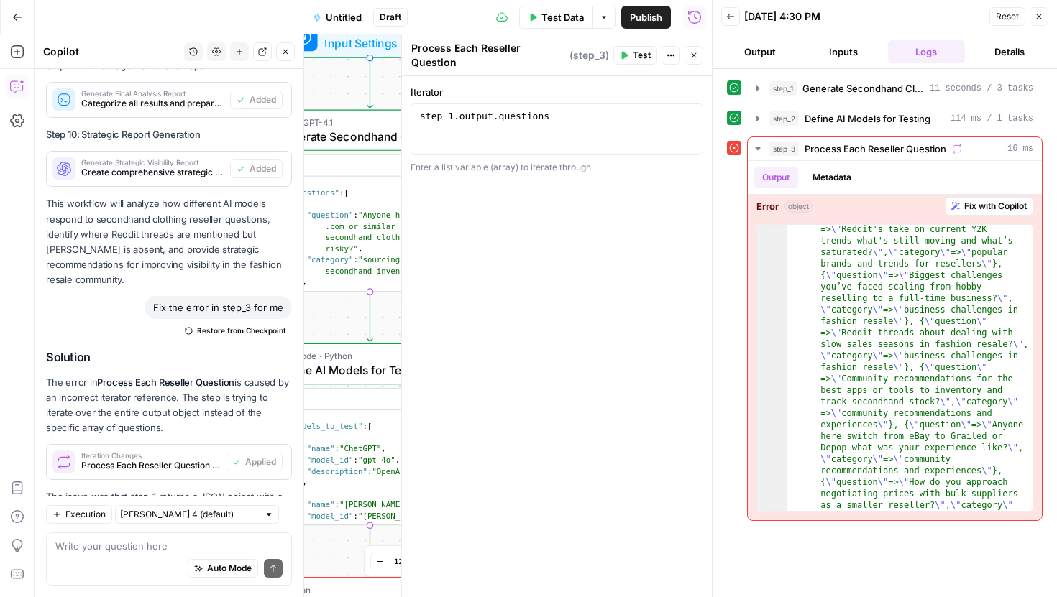
click at [631, 55] on button "Test" at bounding box center [635, 55] width 44 height 19
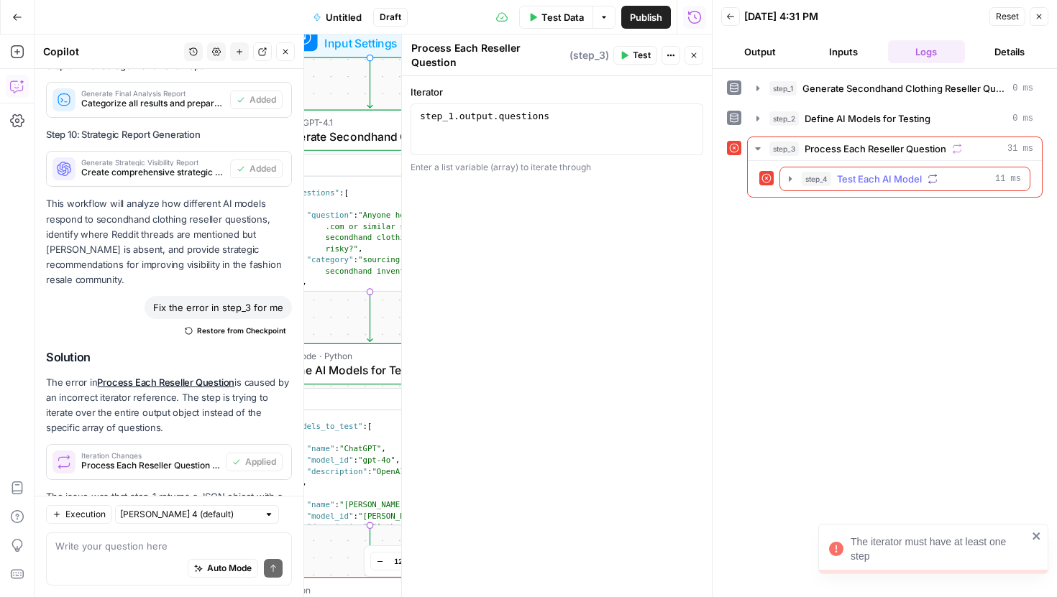
click at [860, 180] on span "Test Each AI Model" at bounding box center [879, 179] width 85 height 14
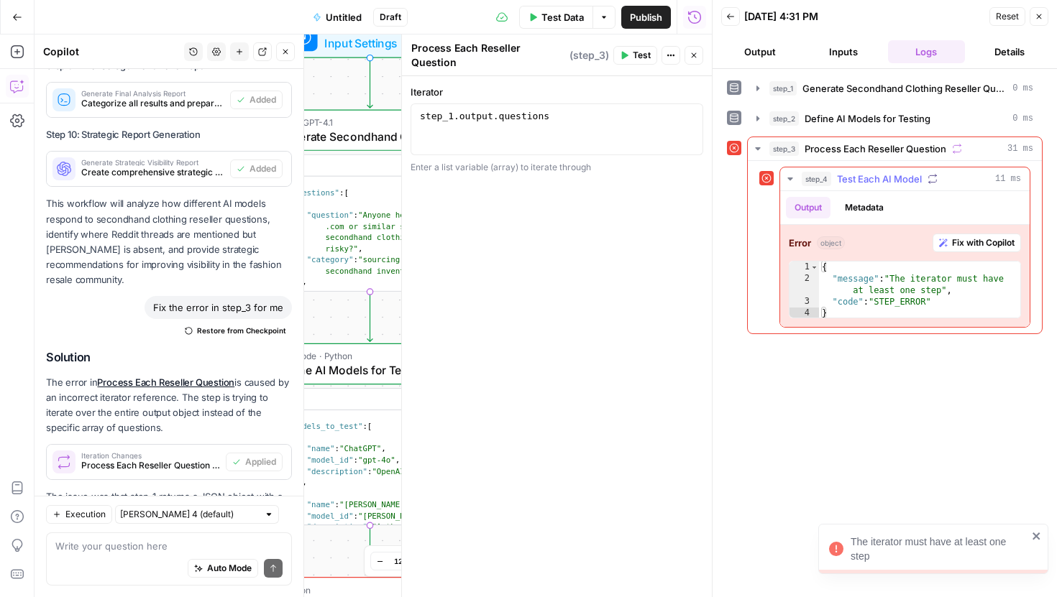
click at [966, 243] on span "Fix with Copilot" at bounding box center [983, 243] width 63 height 13
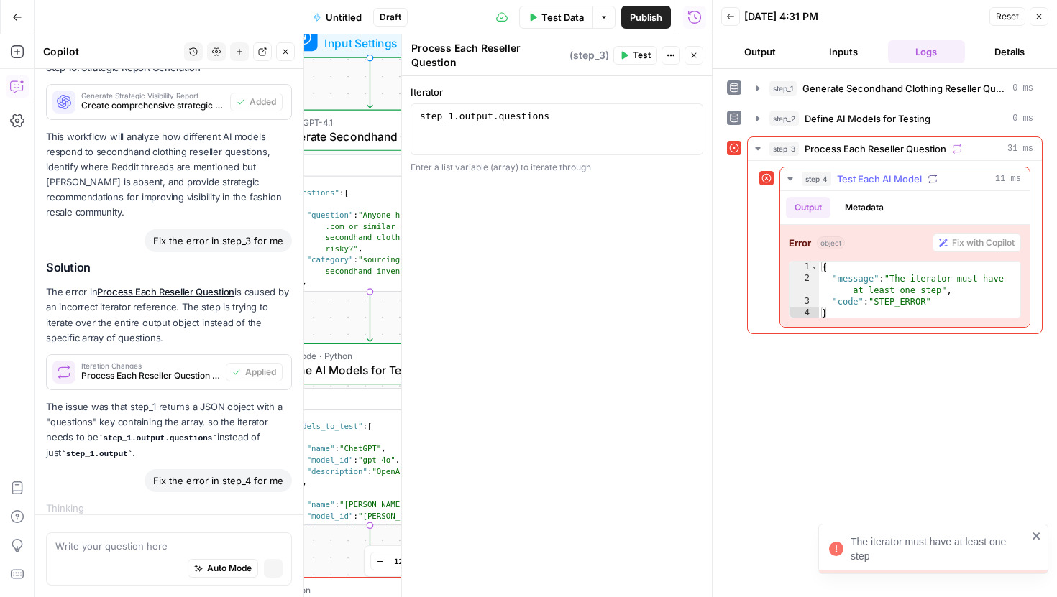
scroll to position [2571, 0]
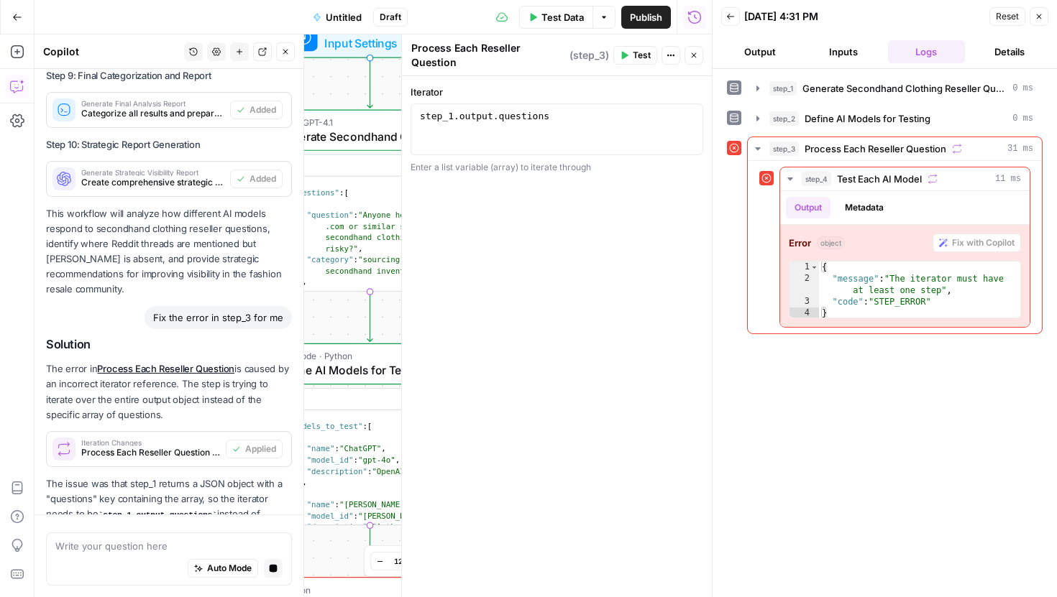
click at [695, 52] on icon "button" at bounding box center [693, 55] width 9 height 9
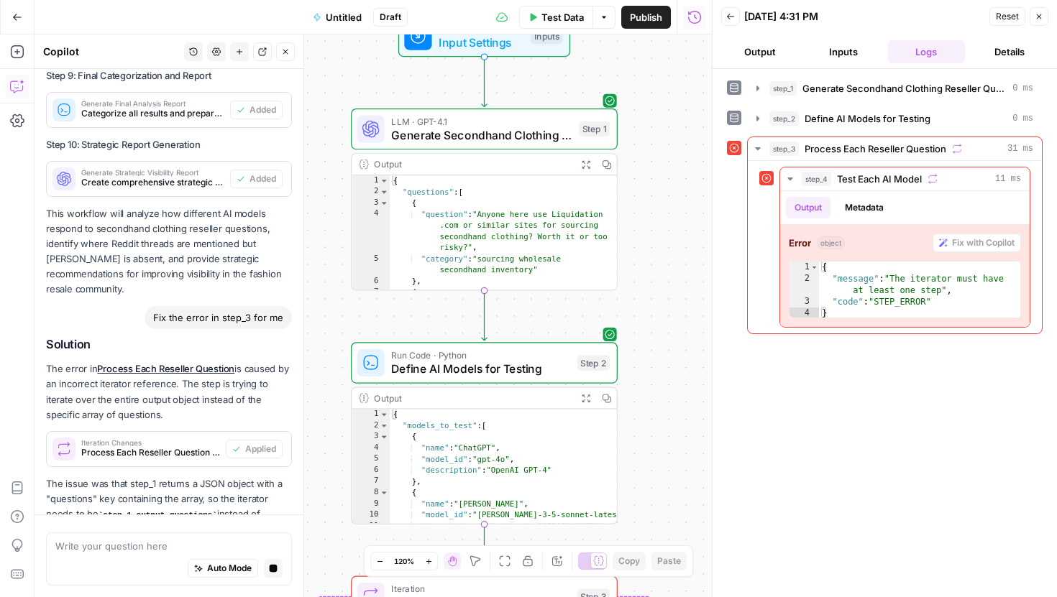
drag, startPoint x: 556, startPoint y: 239, endPoint x: 670, endPoint y: 239, distance: 113.6
click at [670, 239] on div "Workflow Input Settings Inputs LLM · GPT-4.1 Generate Secondhand Clothing Resel…" at bounding box center [373, 316] width 677 height 563
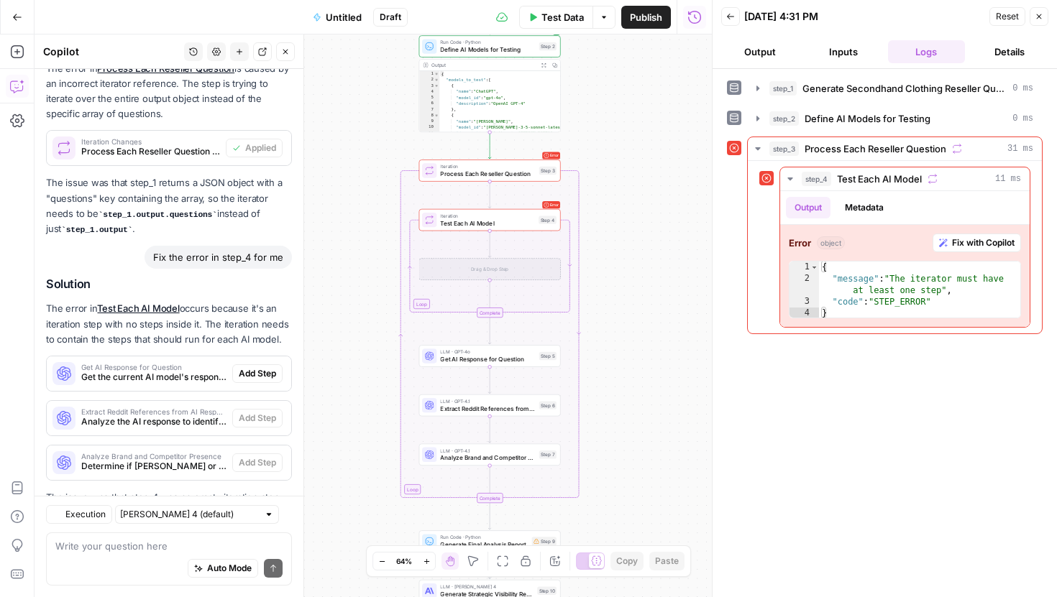
scroll to position [2962, 0]
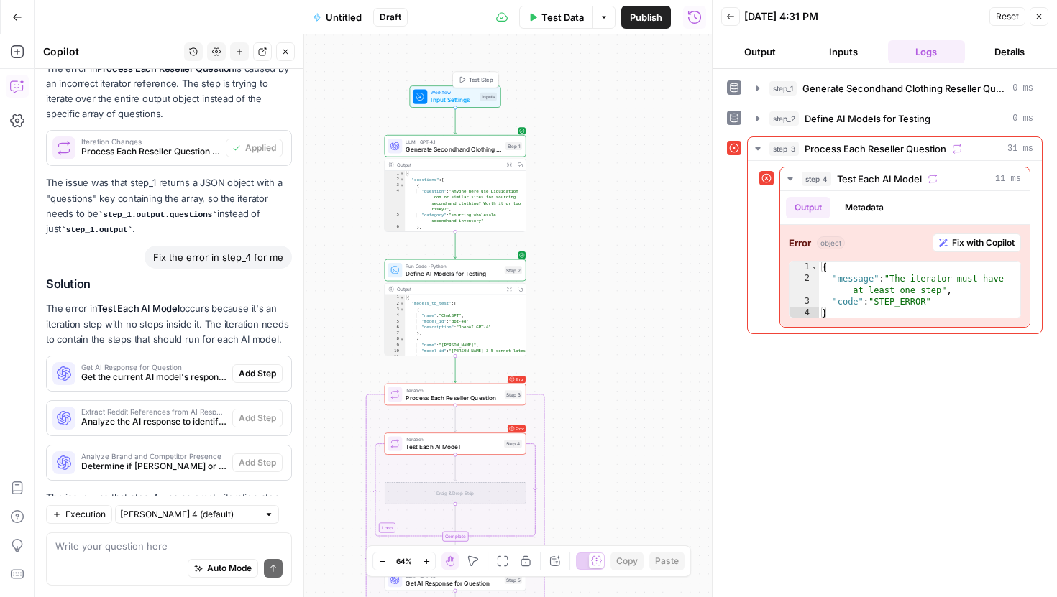
click at [453, 96] on span "Input Settings" at bounding box center [453, 100] width 45 height 9
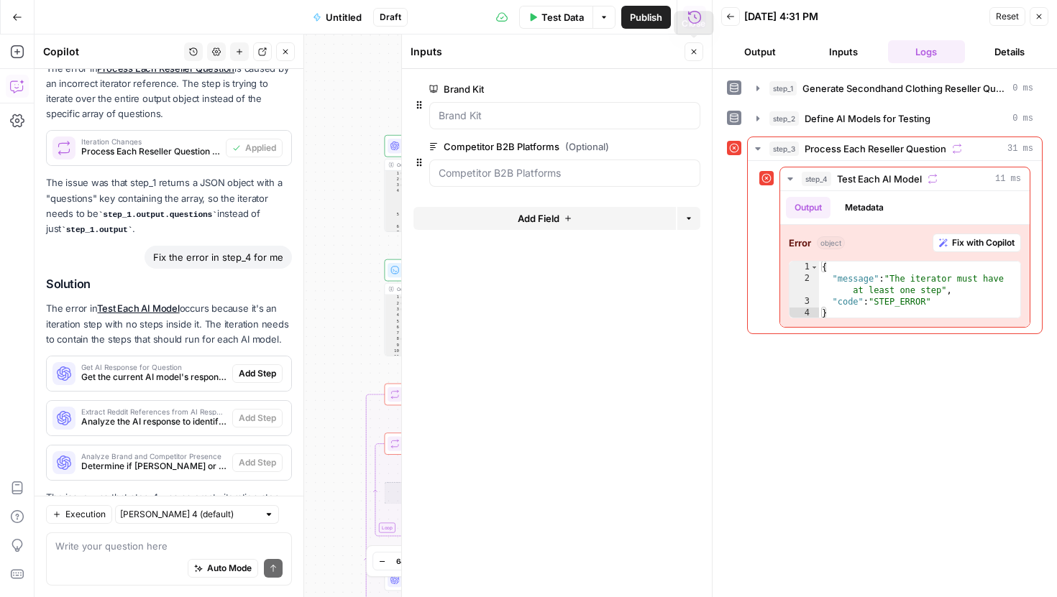
click at [696, 51] on icon "button" at bounding box center [693, 51] width 9 height 9
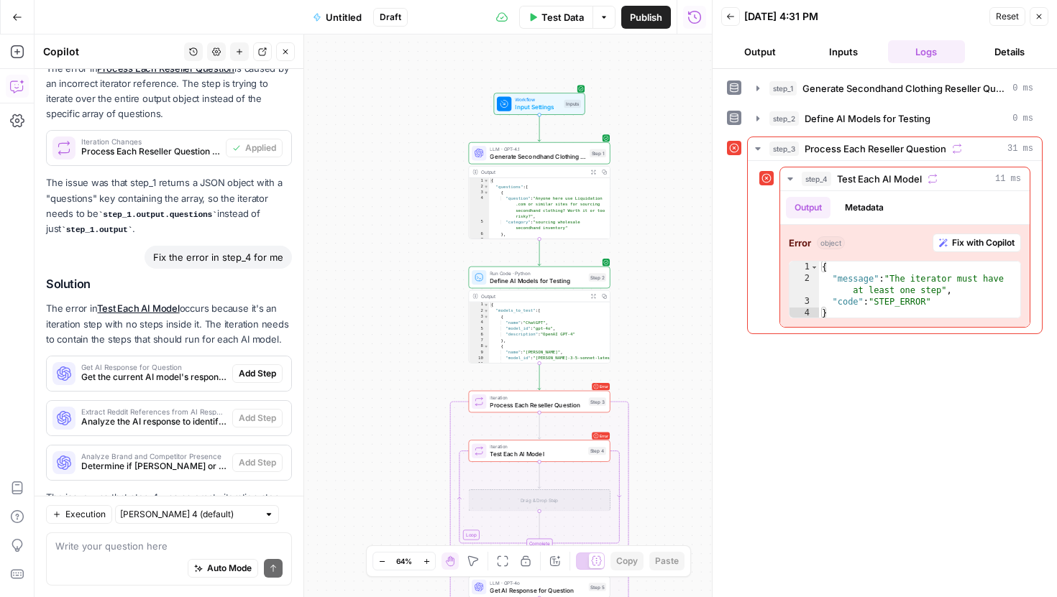
drag, startPoint x: 574, startPoint y: 158, endPoint x: 659, endPoint y: 165, distance: 84.4
click at [659, 165] on div "Workflow Input Settings Inputs LLM · GPT-4.1 Generate Secondhand Clothing Resel…" at bounding box center [373, 316] width 677 height 563
click at [426, 563] on icon "button" at bounding box center [427, 562] width 8 height 8
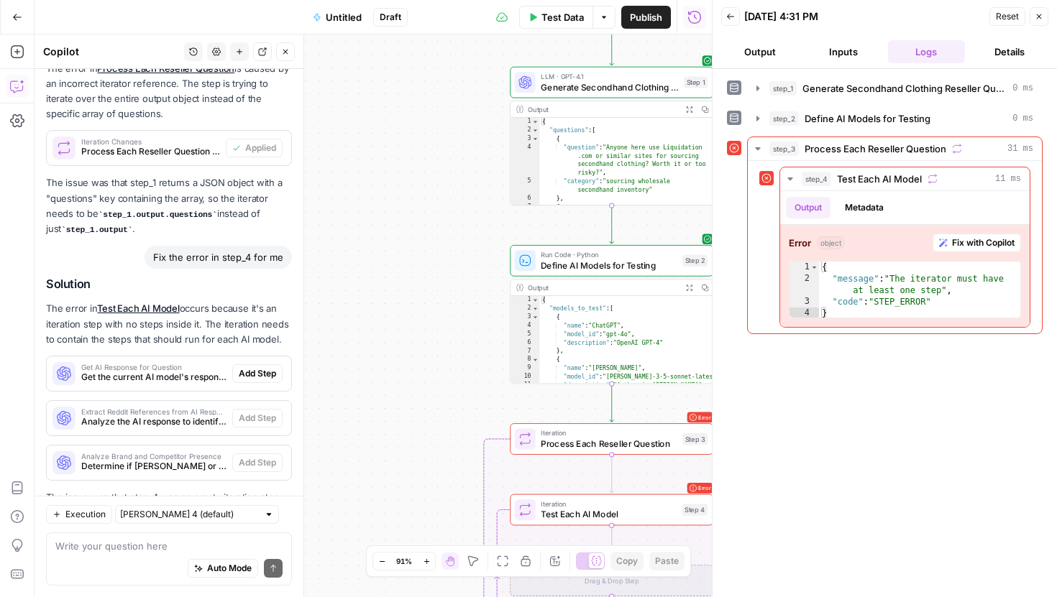
click at [426, 563] on icon "button" at bounding box center [427, 562] width 8 height 8
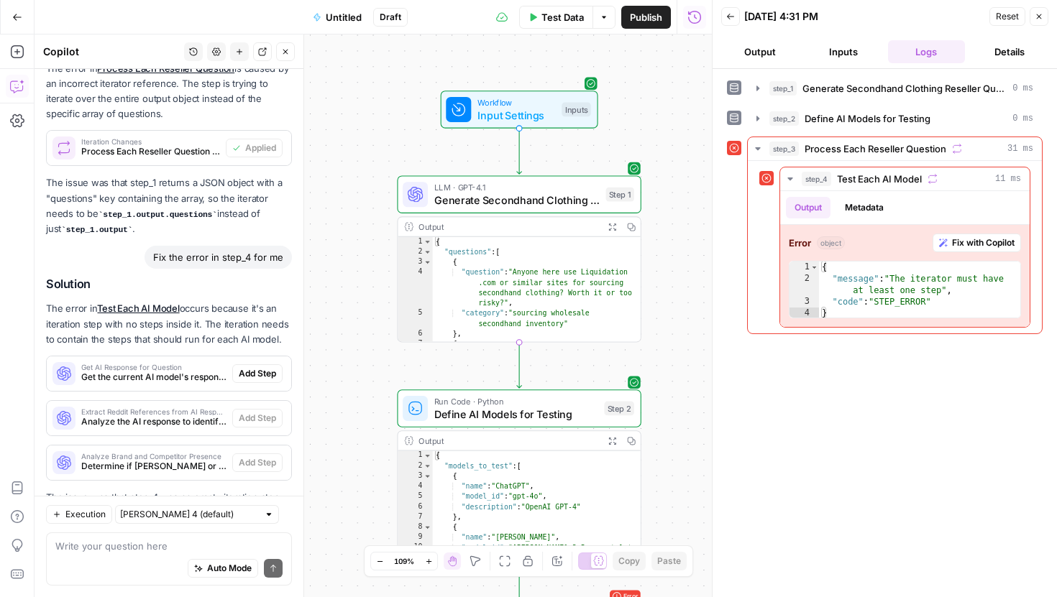
drag, startPoint x: 457, startPoint y: 219, endPoint x: 307, endPoint y: 375, distance: 216.1
click at [308, 375] on body "September Cohort New Home Browse Insights Opportunities Your Data Recent Grids …" at bounding box center [528, 298] width 1057 height 597
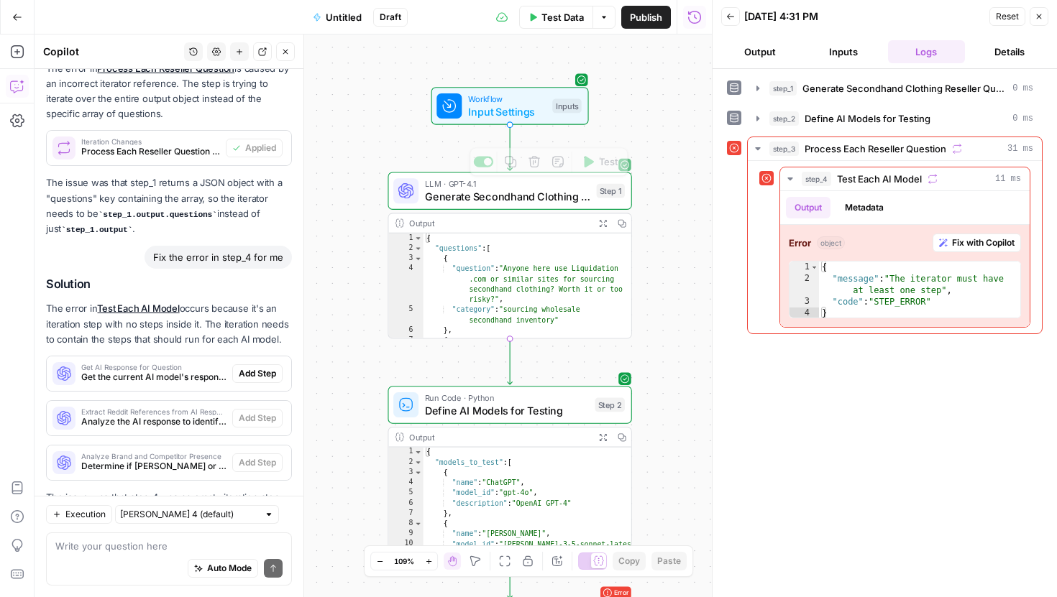
click at [497, 195] on span "Generate Secondhand Clothing Reseller Questions" at bounding box center [507, 196] width 165 height 16
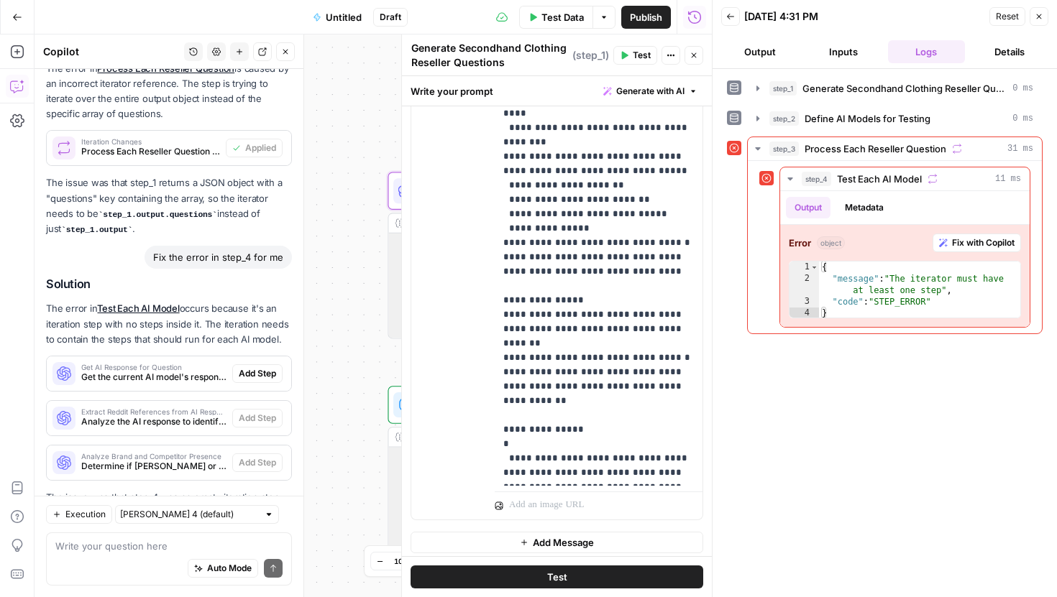
scroll to position [394, 0]
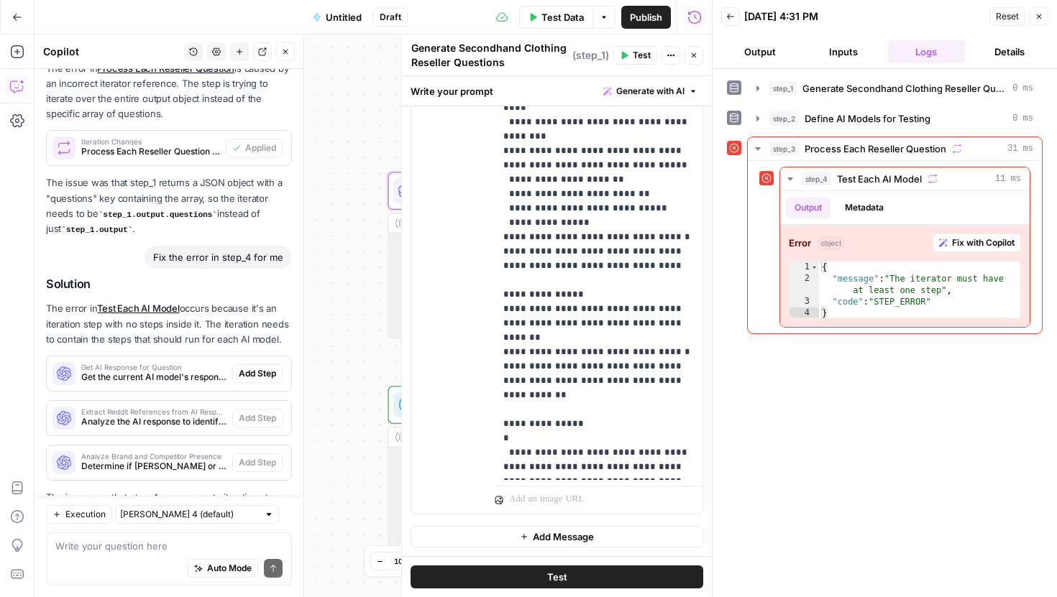
click at [356, 295] on div "Workflow Input Settings Inputs LLM · GPT-4.1 Generate Secondhand Clothing Resel…" at bounding box center [373, 316] width 677 height 563
click at [693, 55] on icon "button" at bounding box center [694, 55] width 5 height 5
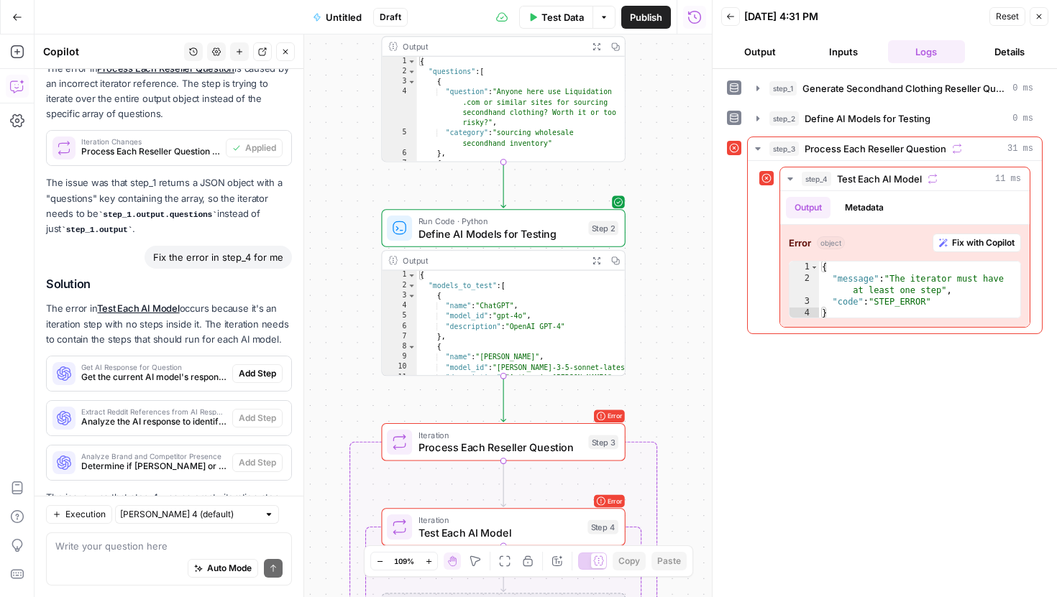
drag, startPoint x: 687, startPoint y: 377, endPoint x: 680, endPoint y: 198, distance: 179.2
click at [680, 198] on div "Workflow Input Settings Inputs LLM · GPT-4.1 Generate Secondhand Clothing Resel…" at bounding box center [373, 316] width 677 height 563
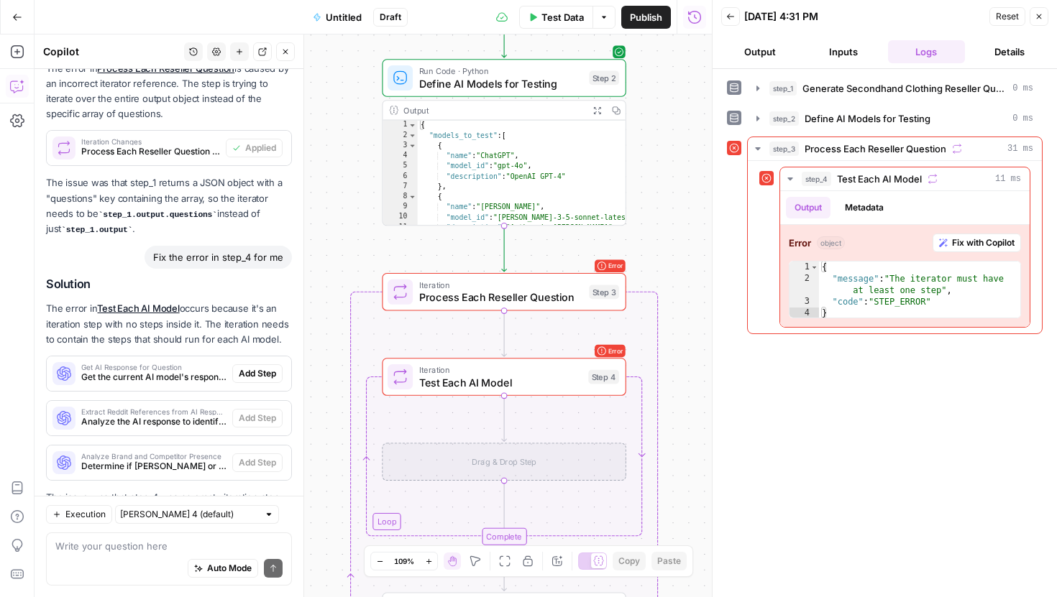
drag, startPoint x: 676, startPoint y: 260, endPoint x: 678, endPoint y: 113, distance: 147.4
click at [678, 113] on div "Workflow Input Settings Inputs LLM · GPT-4.1 Generate Secondhand Clothing Resel…" at bounding box center [373, 316] width 677 height 563
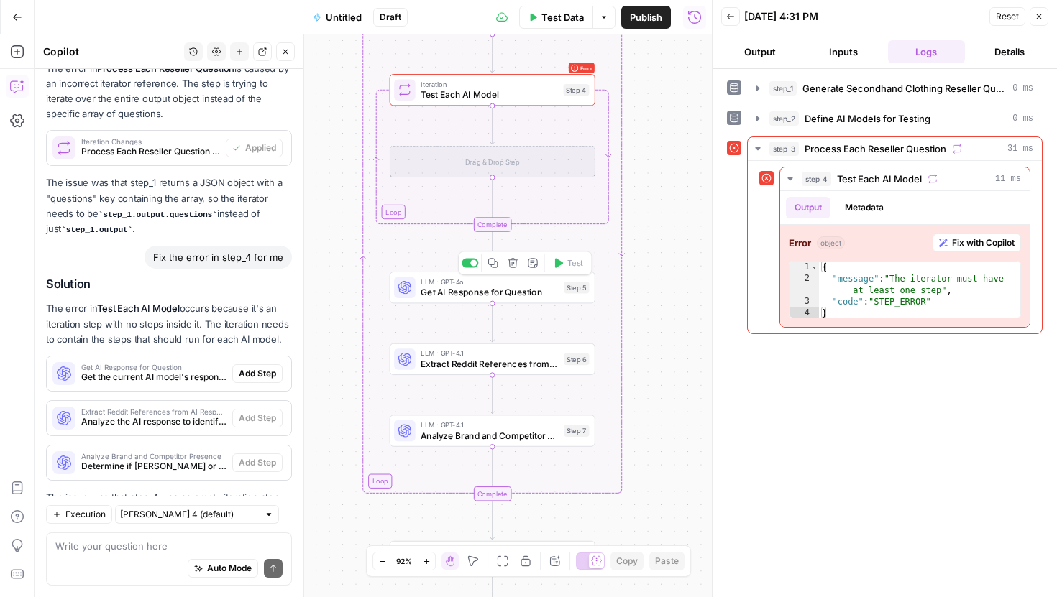
click at [432, 300] on div "LLM · GPT-4o Get AI Response for Question Step 5 Copy step Delete step Add Note…" at bounding box center [493, 288] width 206 height 32
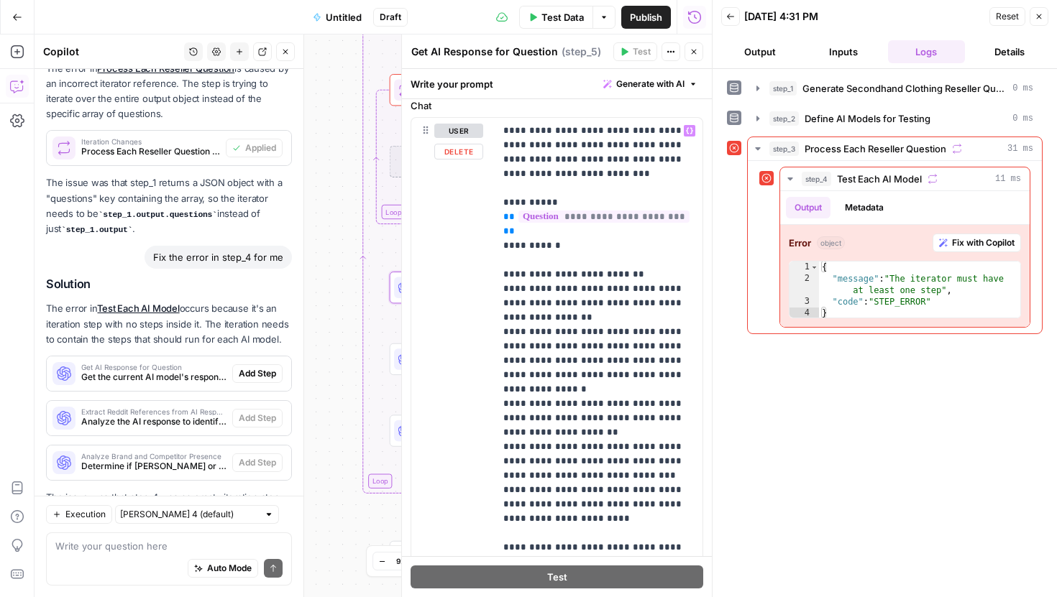
scroll to position [208, 0]
click at [696, 51] on icon "button" at bounding box center [693, 51] width 9 height 9
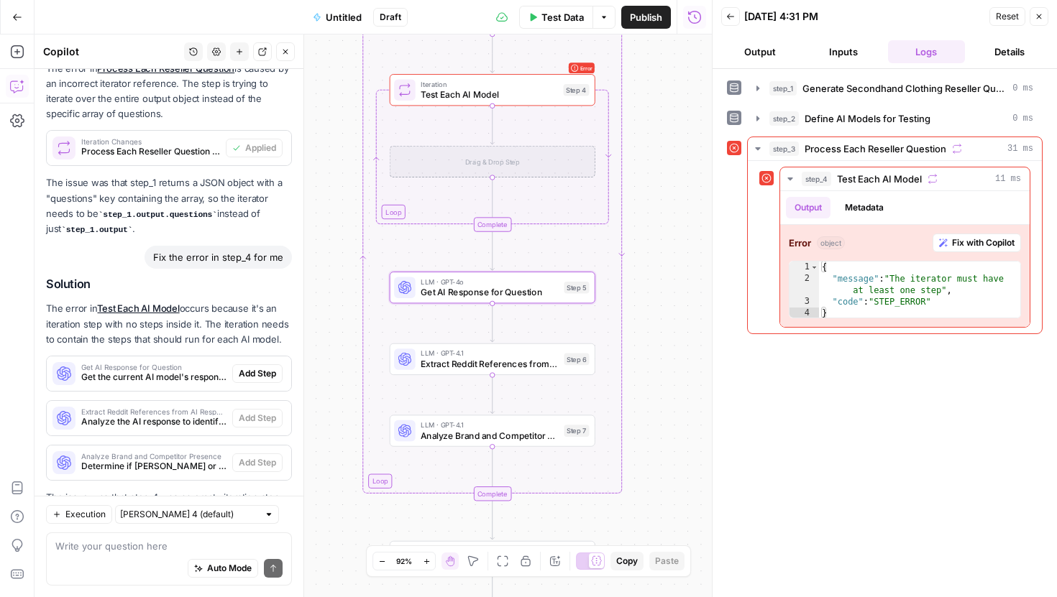
click at [431, 362] on span "Extract Reddit References from AI Response" at bounding box center [490, 363] width 138 height 13
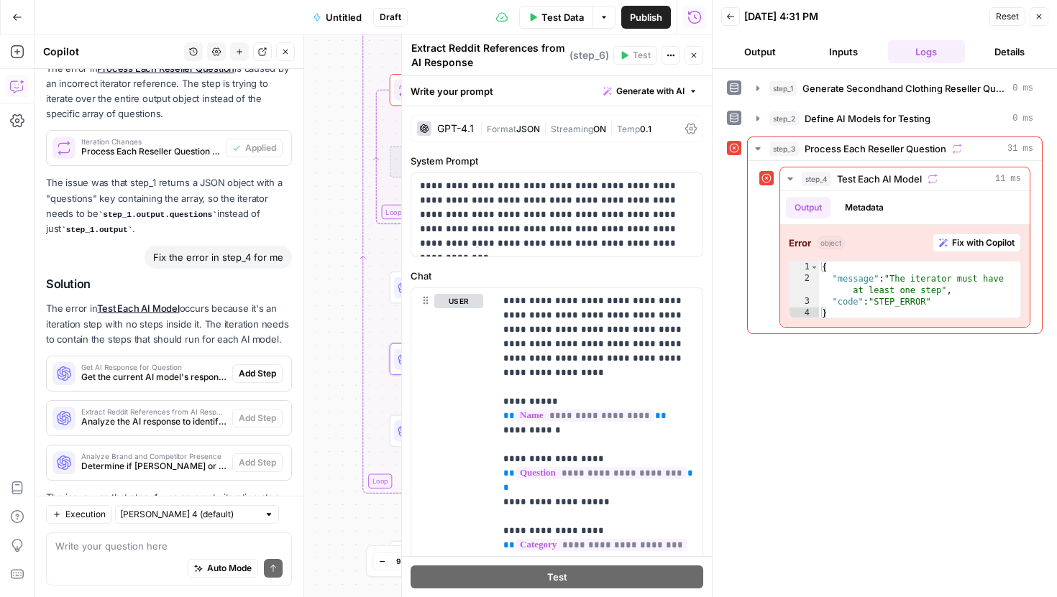
click at [692, 55] on icon "button" at bounding box center [693, 55] width 9 height 9
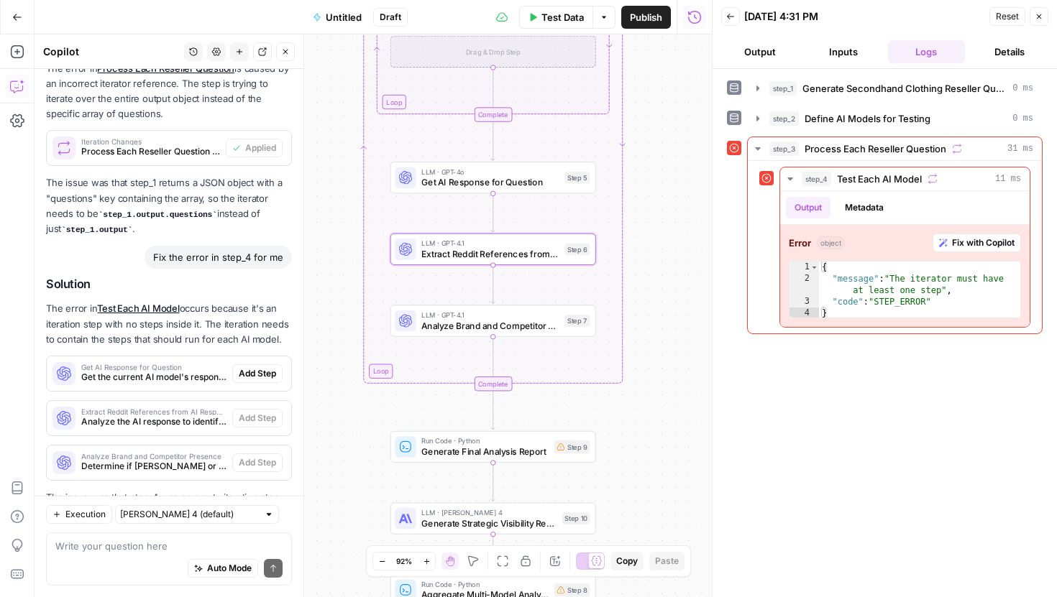
drag, startPoint x: 641, startPoint y: 385, endPoint x: 640, endPoint y: 246, distance: 138.8
click at [640, 246] on div "Workflow Input Settings Inputs LLM · GPT-4.1 Generate Secondhand Clothing Resel…" at bounding box center [373, 316] width 677 height 563
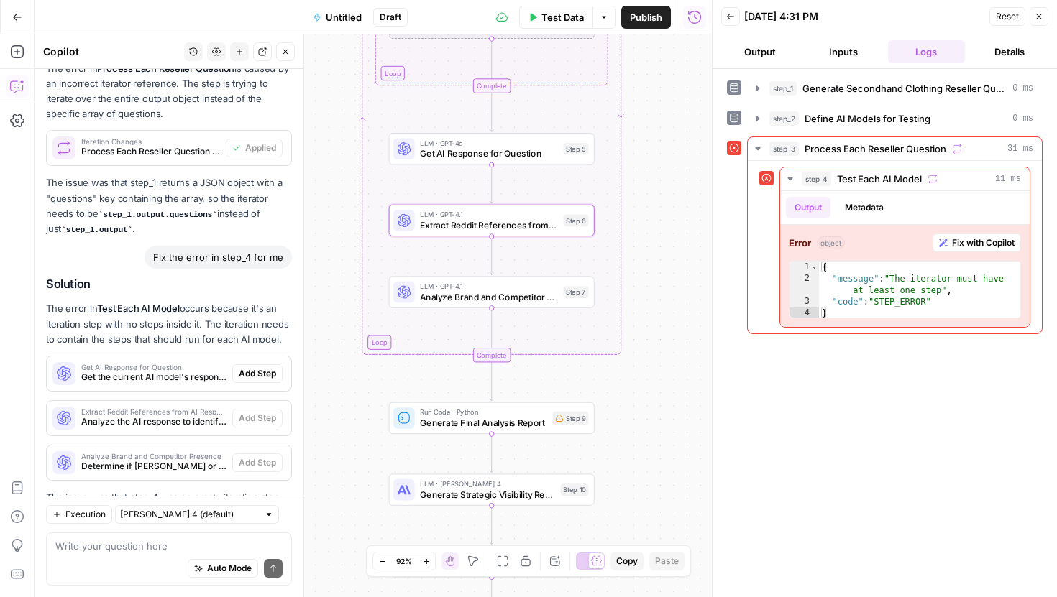
click at [464, 300] on span "Analyze Brand and Competitor Presence" at bounding box center [489, 296] width 138 height 13
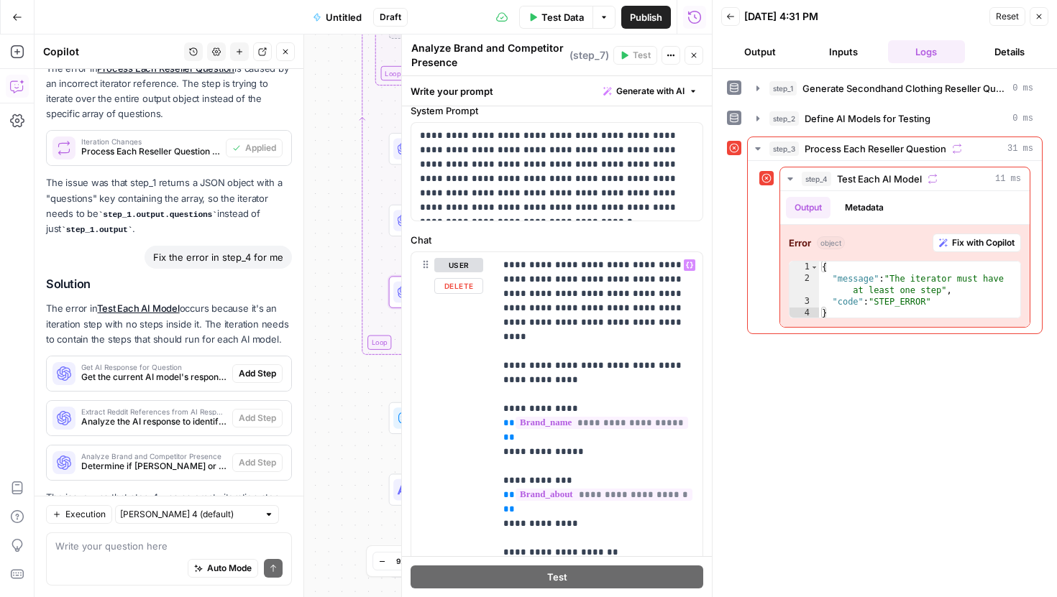
scroll to position [47, 0]
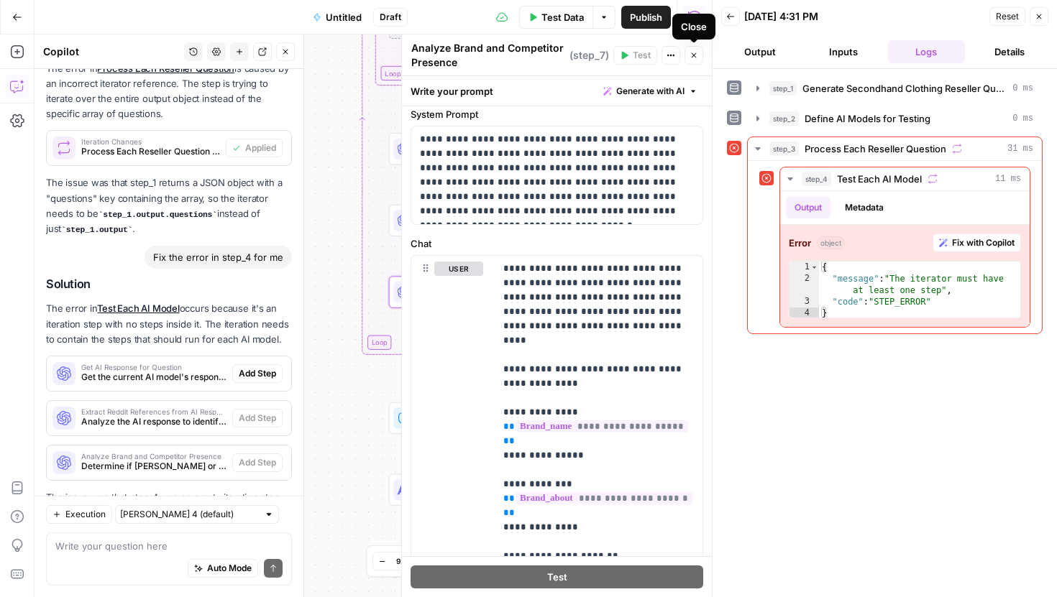
click at [692, 56] on icon "button" at bounding box center [693, 55] width 9 height 9
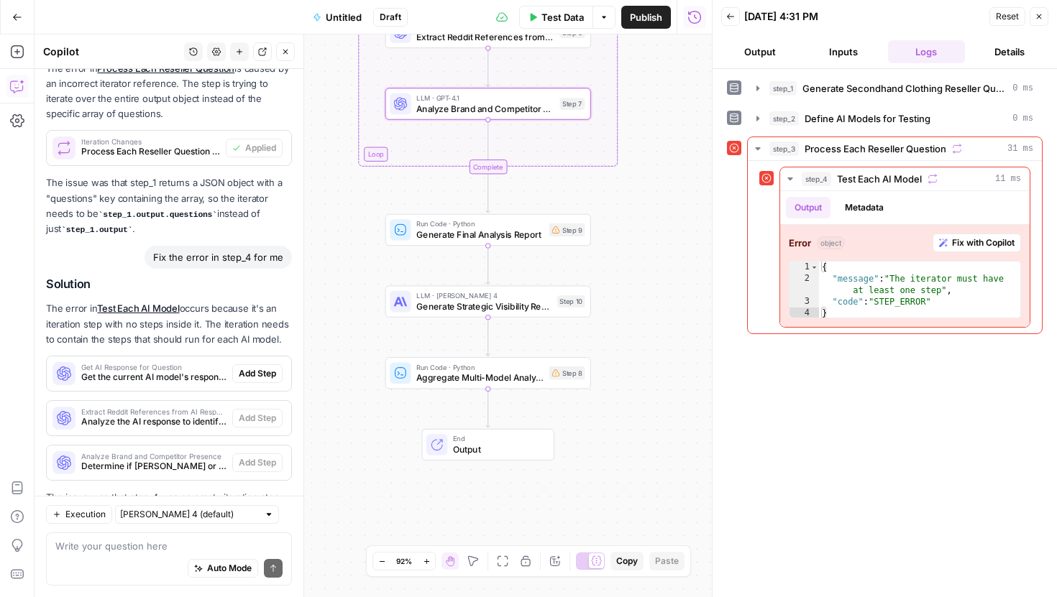
drag, startPoint x: 640, startPoint y: 419, endPoint x: 636, endPoint y: 231, distance: 188.4
click at [636, 231] on div "Workflow Input Settings Inputs LLM · GPT-4.1 Generate Secondhand Clothing Resel…" at bounding box center [373, 316] width 677 height 563
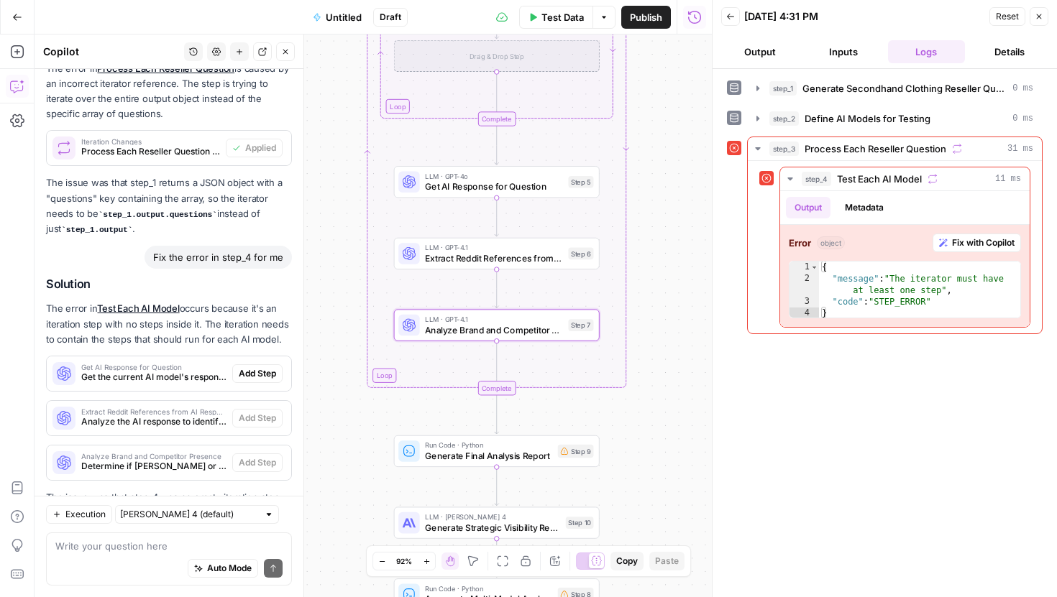
drag, startPoint x: 636, startPoint y: 231, endPoint x: 642, endPoint y: 467, distance: 236.6
click at [642, 467] on div "Workflow Input Settings Inputs LLM · GPT-4.1 Generate Secondhand Clothing Resel…" at bounding box center [373, 316] width 677 height 563
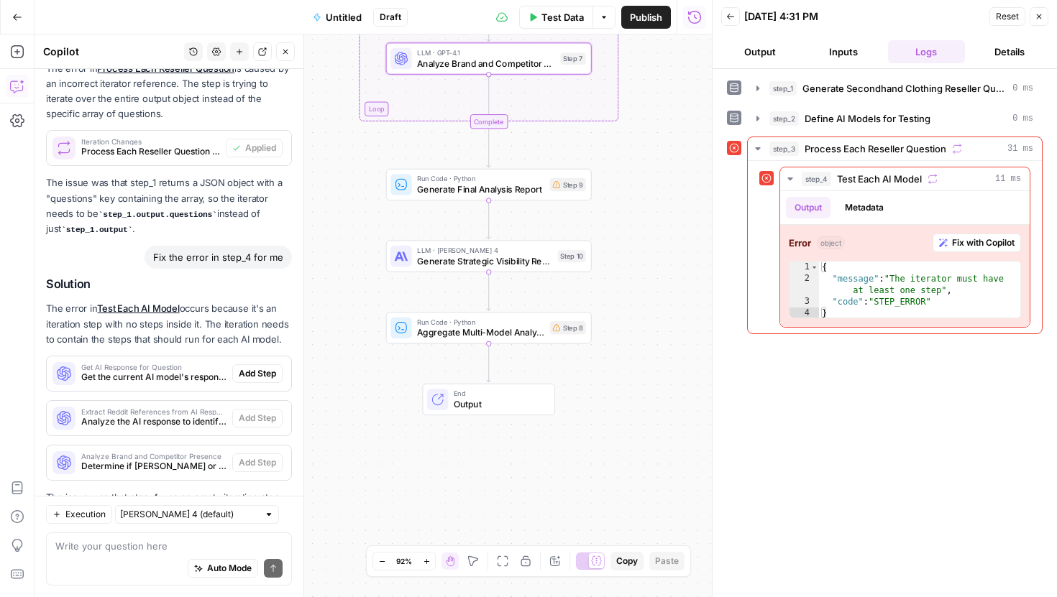
drag, startPoint x: 642, startPoint y: 467, endPoint x: 638, endPoint y: 188, distance: 279.7
click at [638, 188] on div "Workflow Input Settings Inputs LLM · GPT-4.1 Generate Secondhand Clothing Resel…" at bounding box center [373, 316] width 677 height 563
click at [492, 329] on span "Aggregate Multi-Model Analysis Results" at bounding box center [481, 335] width 127 height 13
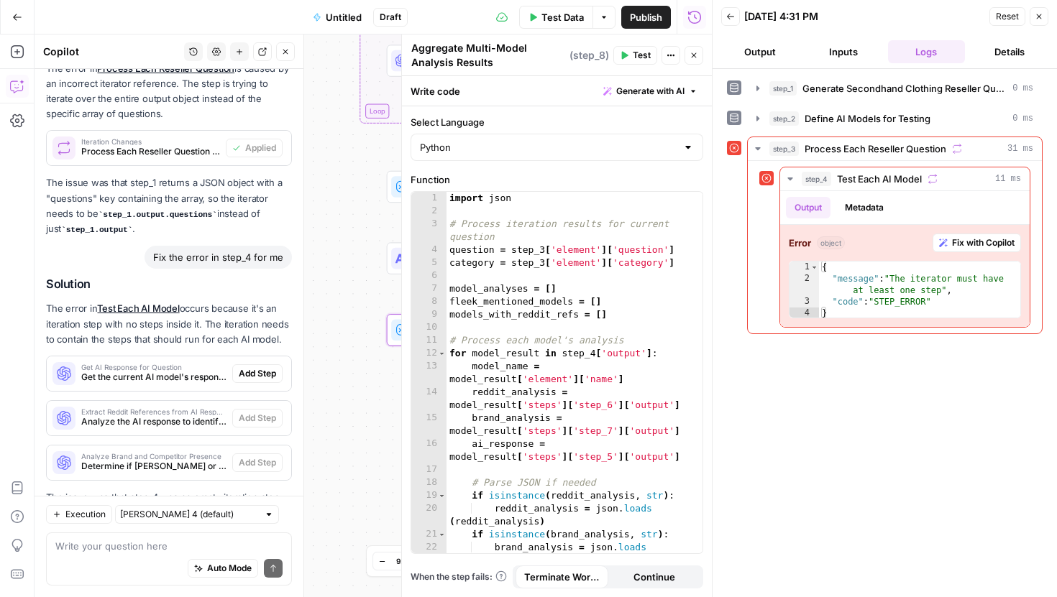
click at [692, 62] on button "Close" at bounding box center [693, 55] width 19 height 19
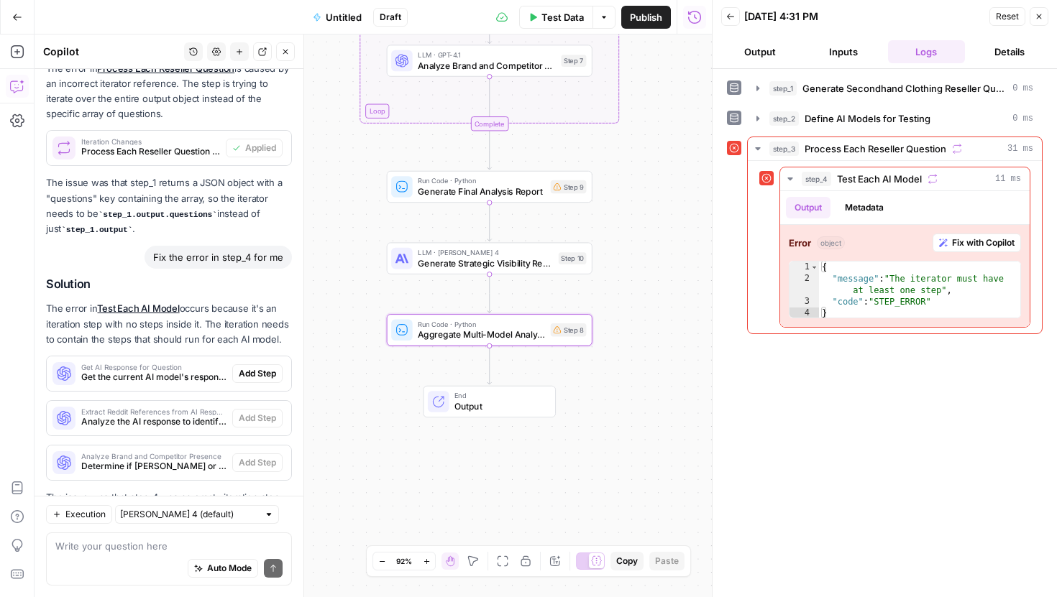
click at [428, 263] on span "Generate Strategic Visibility Report" at bounding box center [485, 263] width 135 height 13
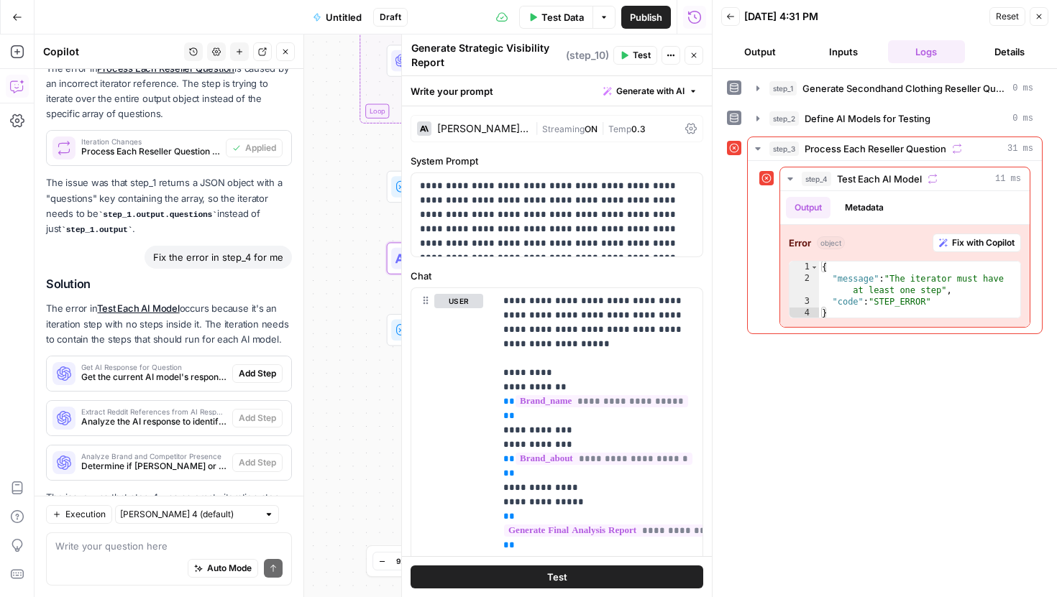
click at [694, 61] on button "Close" at bounding box center [693, 55] width 19 height 19
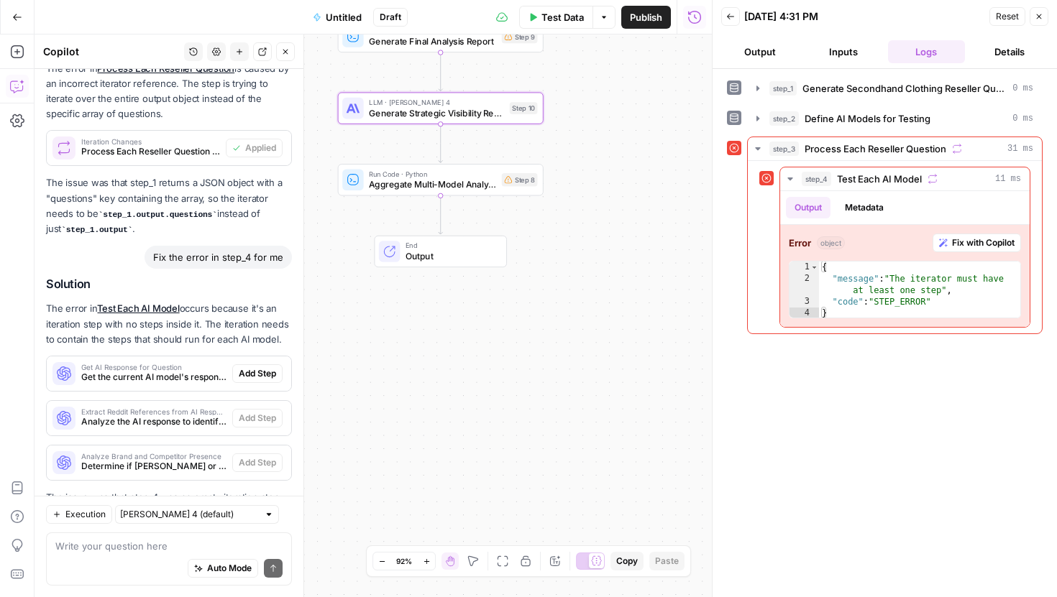
drag, startPoint x: 605, startPoint y: 400, endPoint x: 556, endPoint y: 251, distance: 157.1
click at [556, 251] on div "Workflow Input Settings Inputs LLM · GPT-4.1 Generate Secondhand Clothing Resel…" at bounding box center [373, 316] width 677 height 563
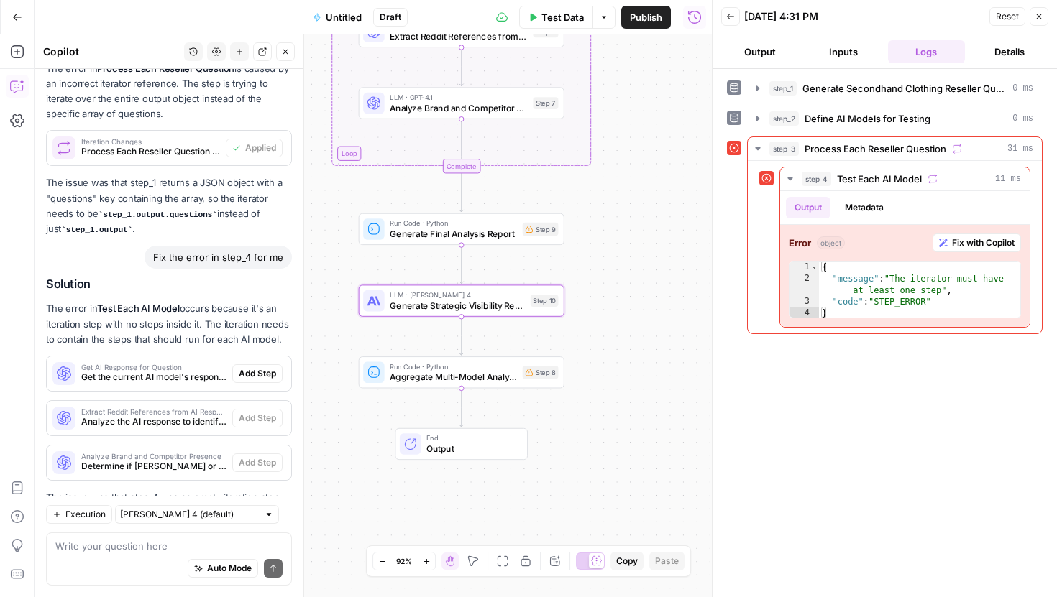
drag, startPoint x: 556, startPoint y: 251, endPoint x: 573, endPoint y: 453, distance: 202.7
click at [573, 453] on div "Workflow Input Settings Inputs LLM · GPT-4.1 Generate Secondhand Clothing Resel…" at bounding box center [373, 316] width 677 height 563
